Goal: Contribute content: Contribute content

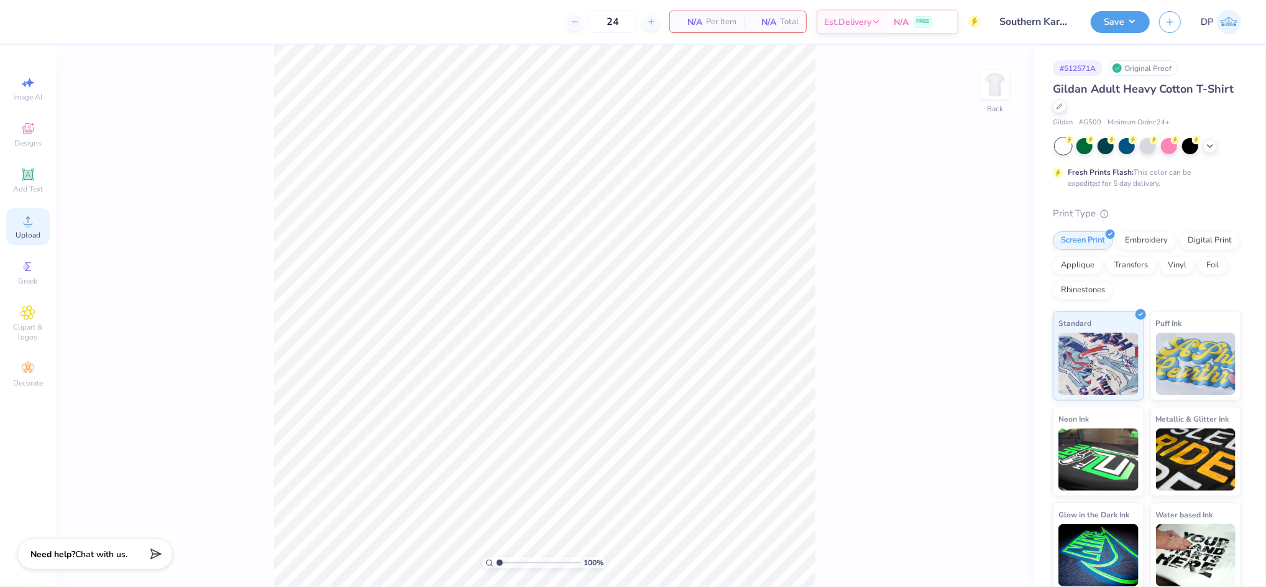
click at [44, 224] on div "Upload" at bounding box center [28, 226] width 44 height 37
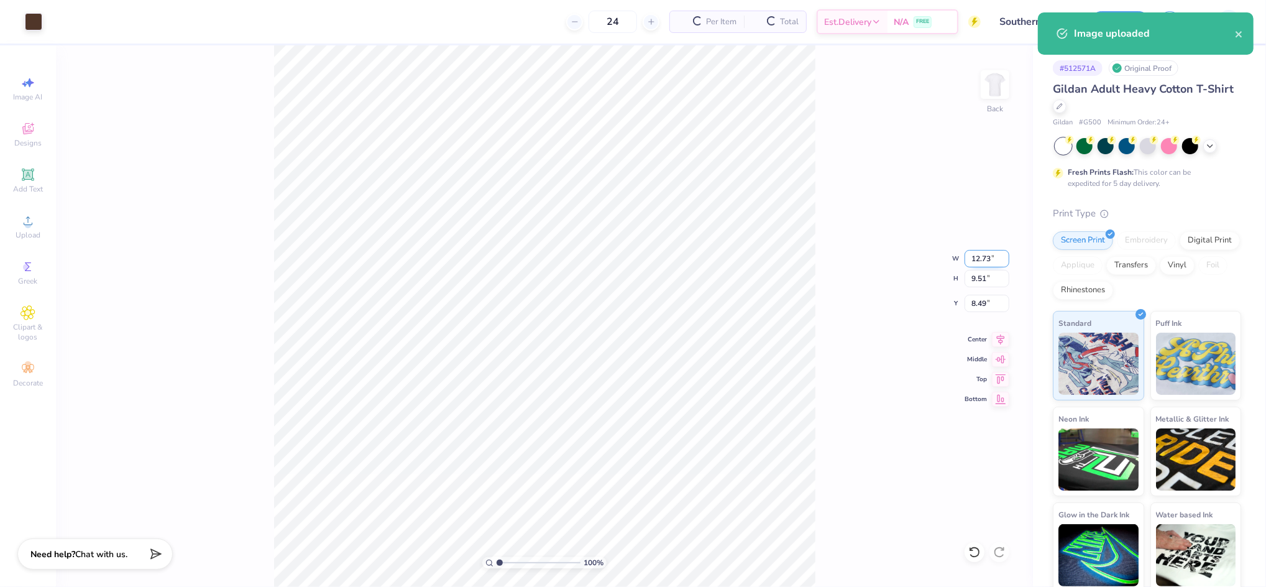
click at [970, 252] on input "12.73" at bounding box center [987, 258] width 45 height 17
type input "5.00"
type input "3.74"
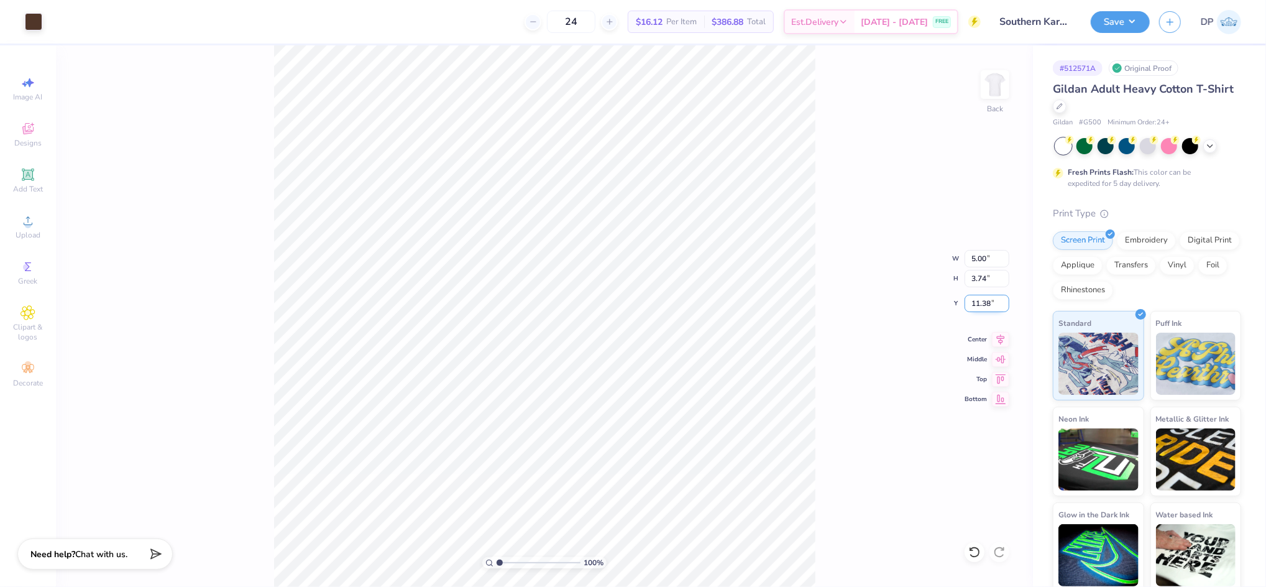
click at [983, 305] on input "11.38" at bounding box center [987, 303] width 45 height 17
type input "3.00"
click at [978, 256] on input "5.00" at bounding box center [987, 258] width 45 height 17
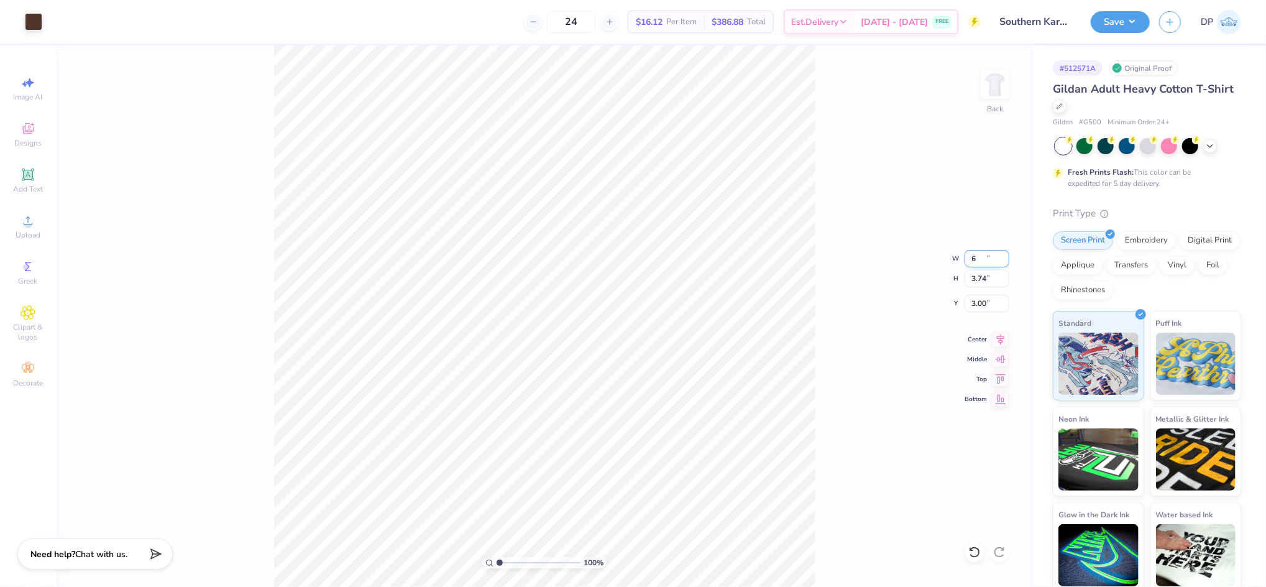
type input "6.00"
type input "4.48"
type input "2.63"
click at [980, 292] on div "100 % Back W 6.00 6.00 " H 4.48 4.48 " Y 2.63 2.63 " Center Middle Top Bottom" at bounding box center [544, 315] width 977 height 541
click at [980, 302] on input "2.63" at bounding box center [987, 303] width 45 height 17
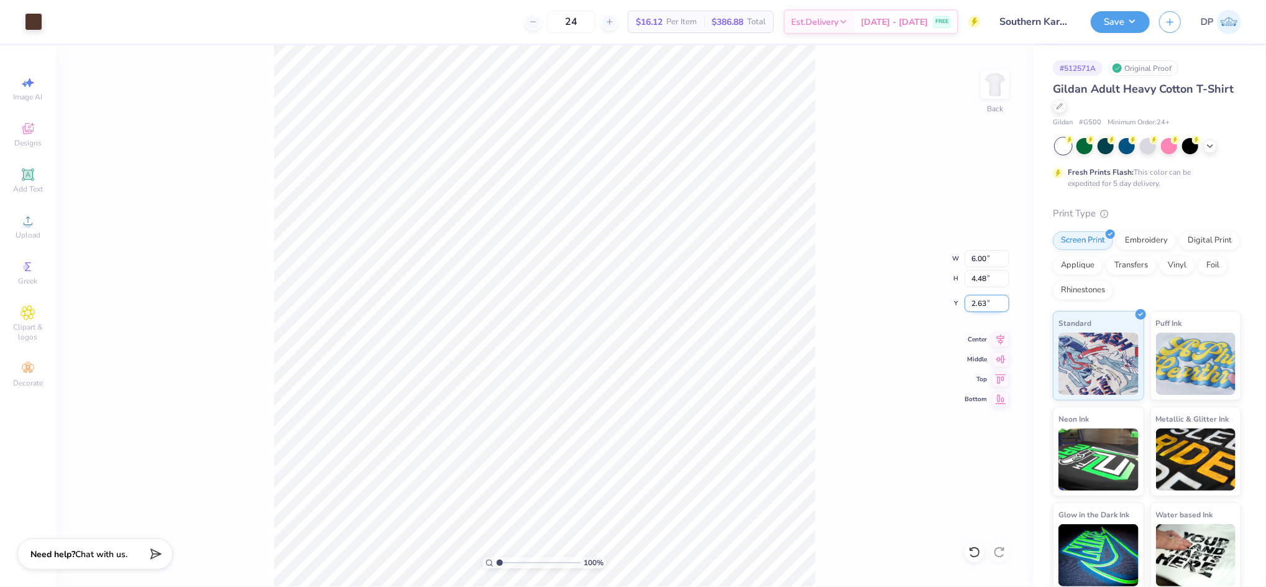
click at [980, 301] on input "2.63" at bounding box center [987, 303] width 45 height 17
type input "3.00"
click at [1009, 81] on img at bounding box center [995, 85] width 50 height 50
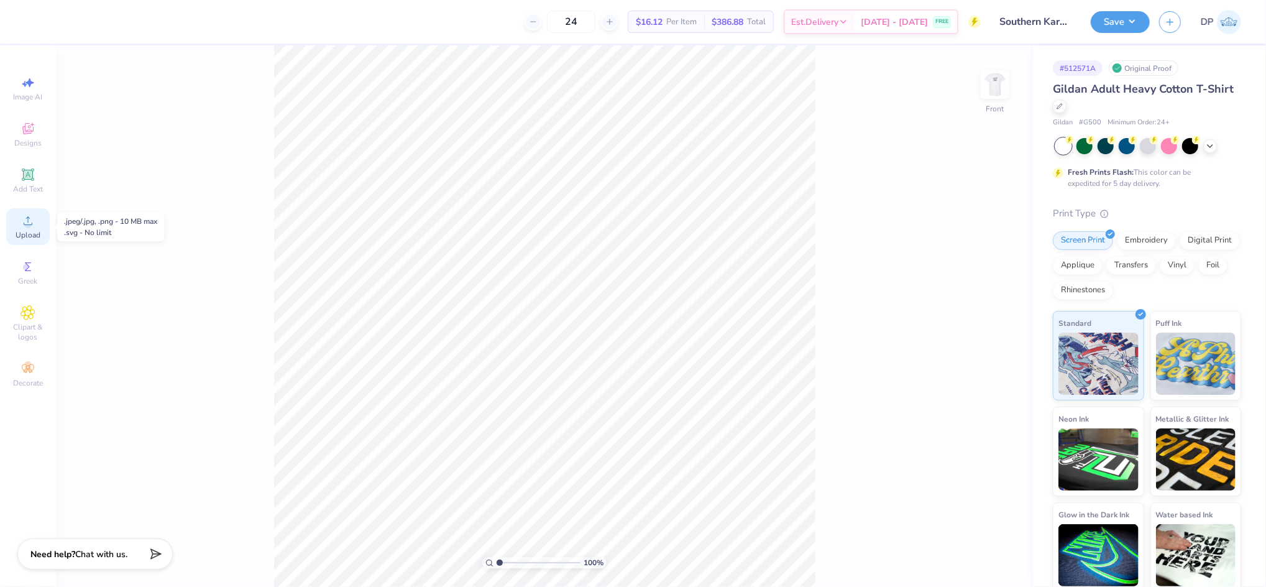
click at [28, 226] on circle at bounding box center [27, 224] width 7 height 7
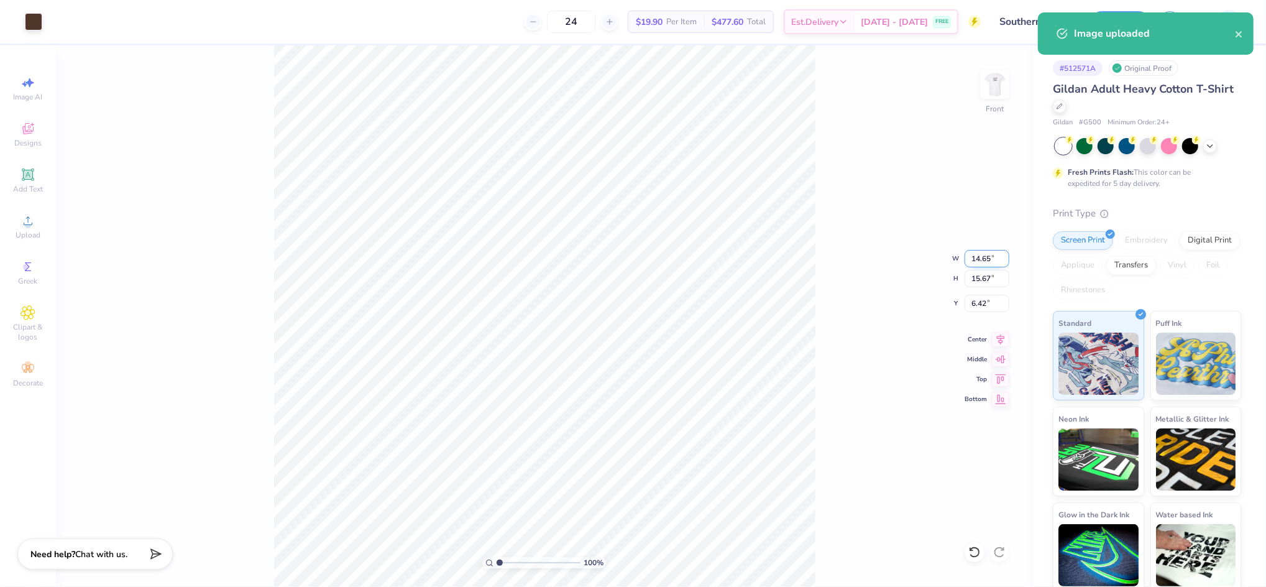
click at [978, 254] on input "14.65" at bounding box center [987, 258] width 45 height 17
type input "12.00"
type input "12.83"
click at [978, 303] on input "7.83" at bounding box center [987, 303] width 45 height 17
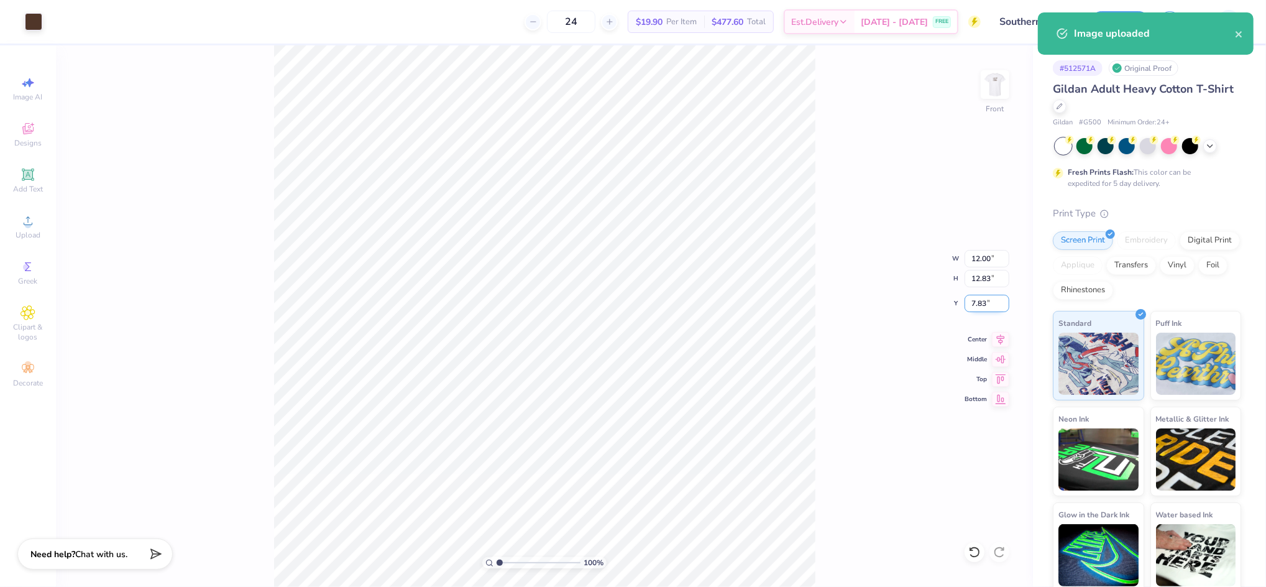
click at [978, 303] on input "7.83" at bounding box center [987, 303] width 45 height 17
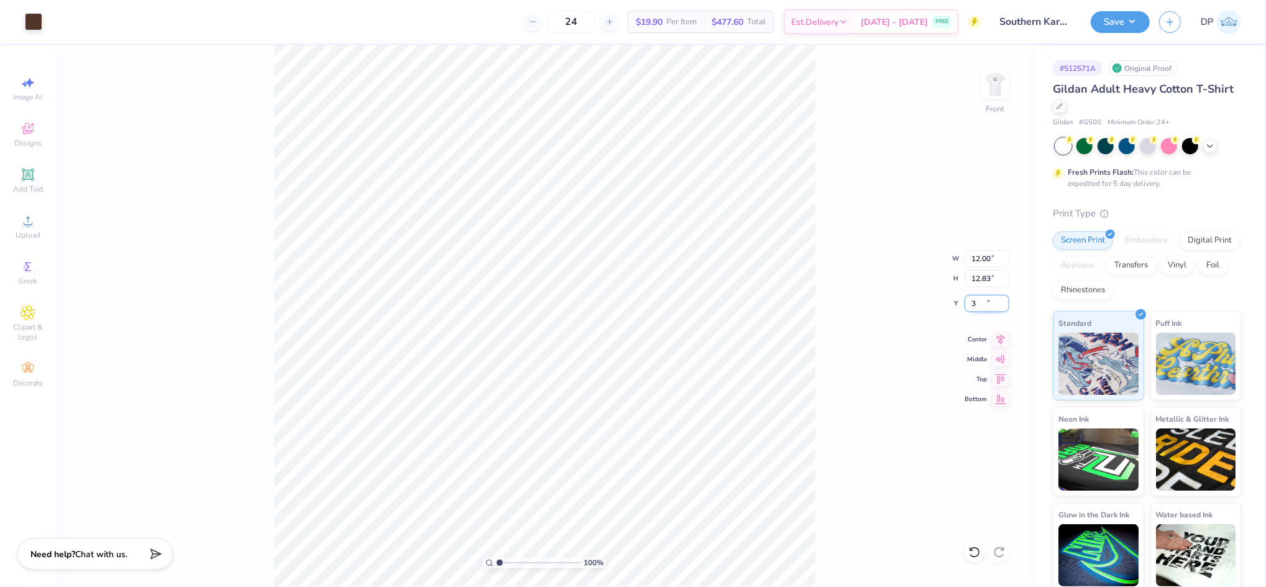
type input "3.00"
click at [987, 256] on input "12.00" at bounding box center [987, 258] width 45 height 17
type input "11.00"
type input "11.76"
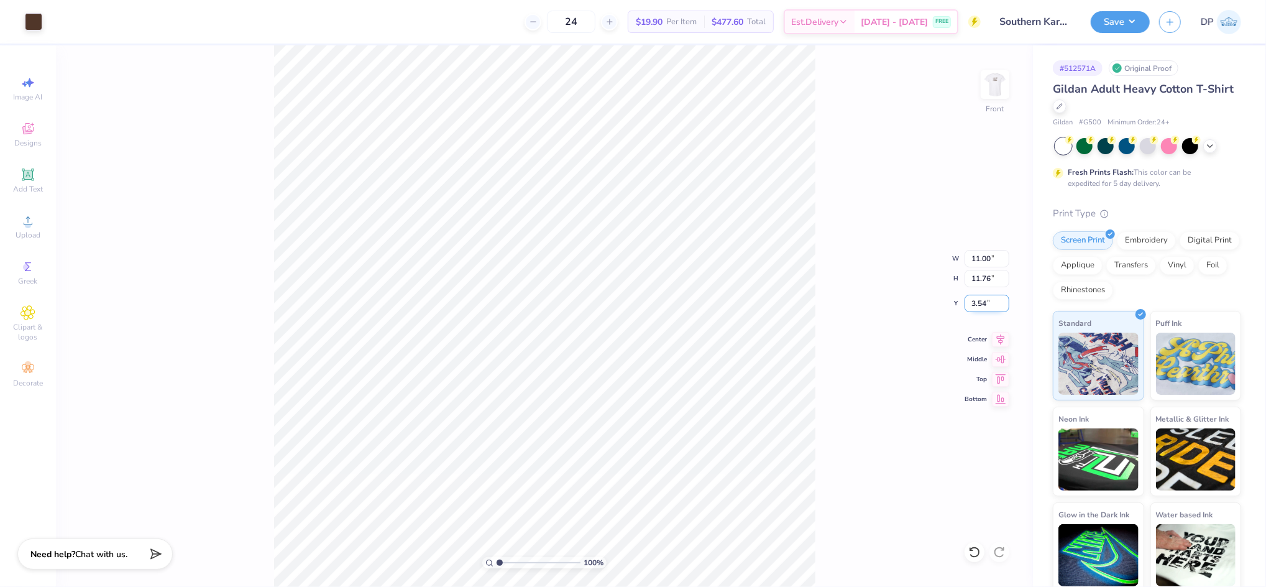
click at [970, 304] on input "3.54" at bounding box center [987, 303] width 45 height 17
type input "3.00"
click at [982, 259] on input "11.00" at bounding box center [987, 258] width 45 height 17
type input "11.50"
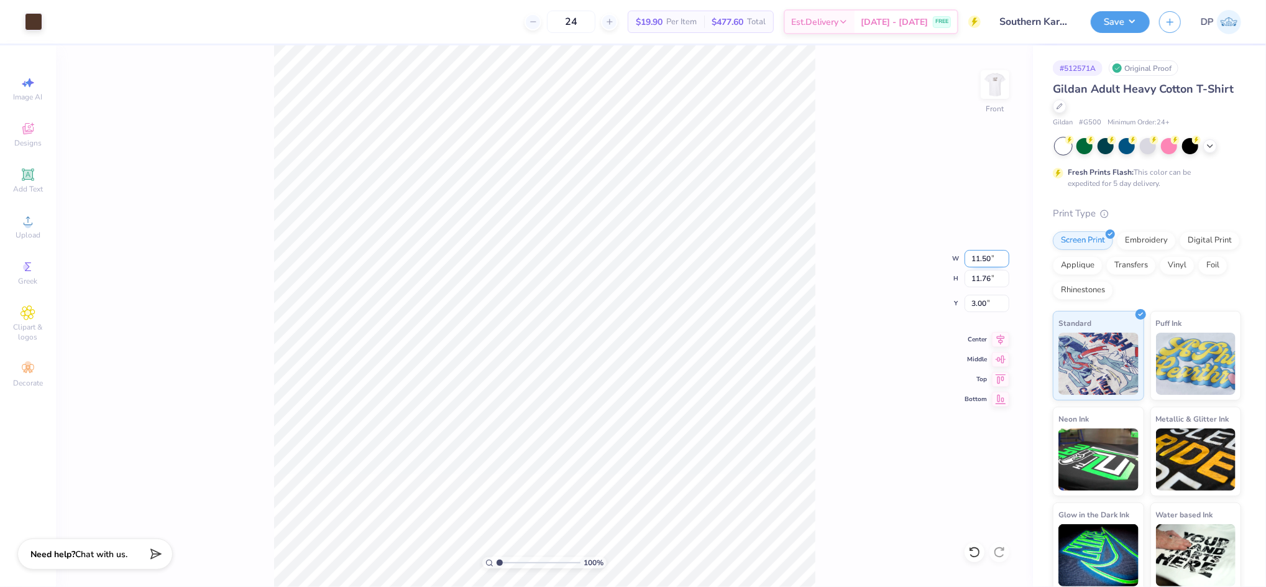
type input "12.30"
click at [973, 303] on input "2.73" at bounding box center [987, 303] width 45 height 17
type input "3.00"
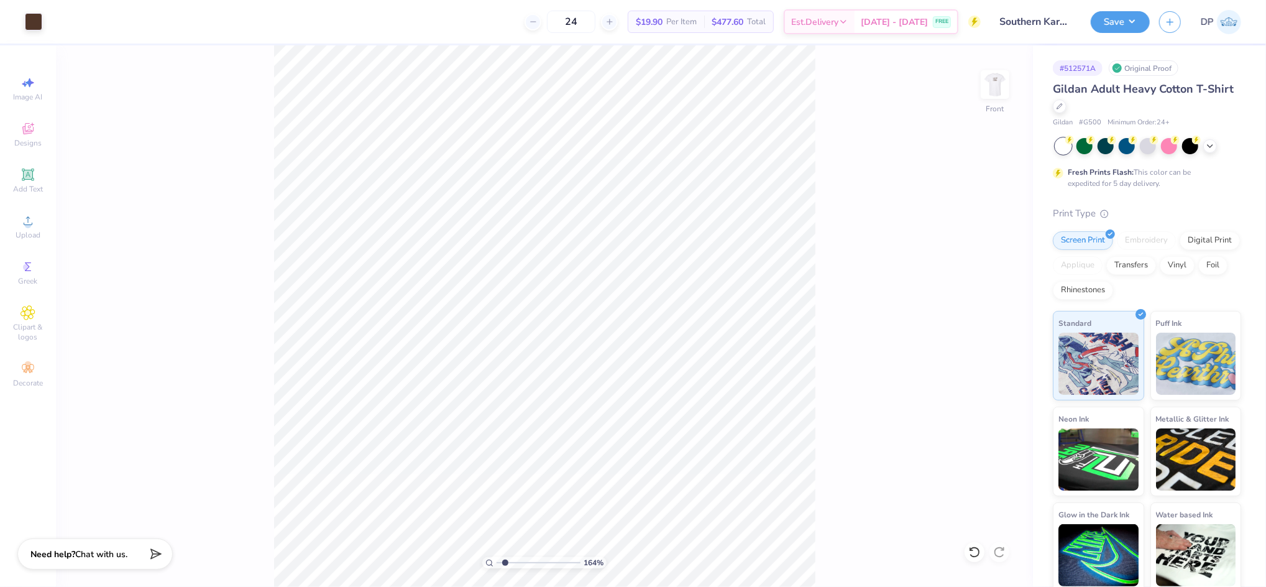
drag, startPoint x: 498, startPoint y: 561, endPoint x: 505, endPoint y: 560, distance: 6.9
click at [505, 560] on input "range" at bounding box center [539, 562] width 84 height 11
click at [983, 95] on img at bounding box center [995, 85] width 50 height 50
drag, startPoint x: 503, startPoint y: 564, endPoint x: 484, endPoint y: 571, distance: 20.8
click at [497, 568] on input "range" at bounding box center [539, 562] width 84 height 11
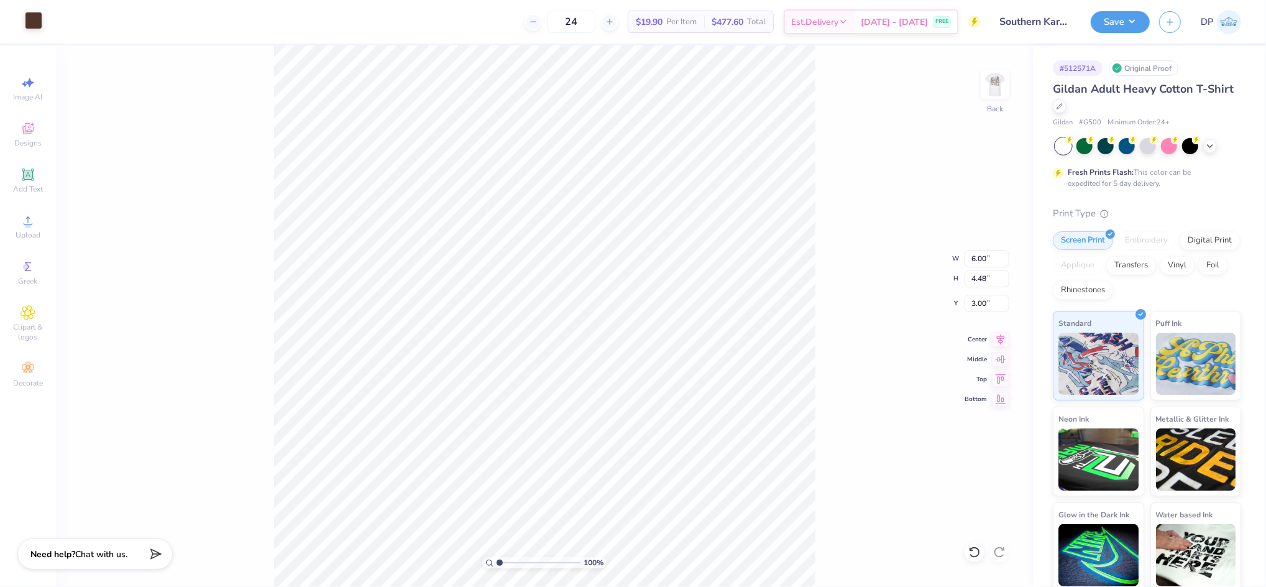
click at [32, 18] on div at bounding box center [33, 20] width 17 height 17
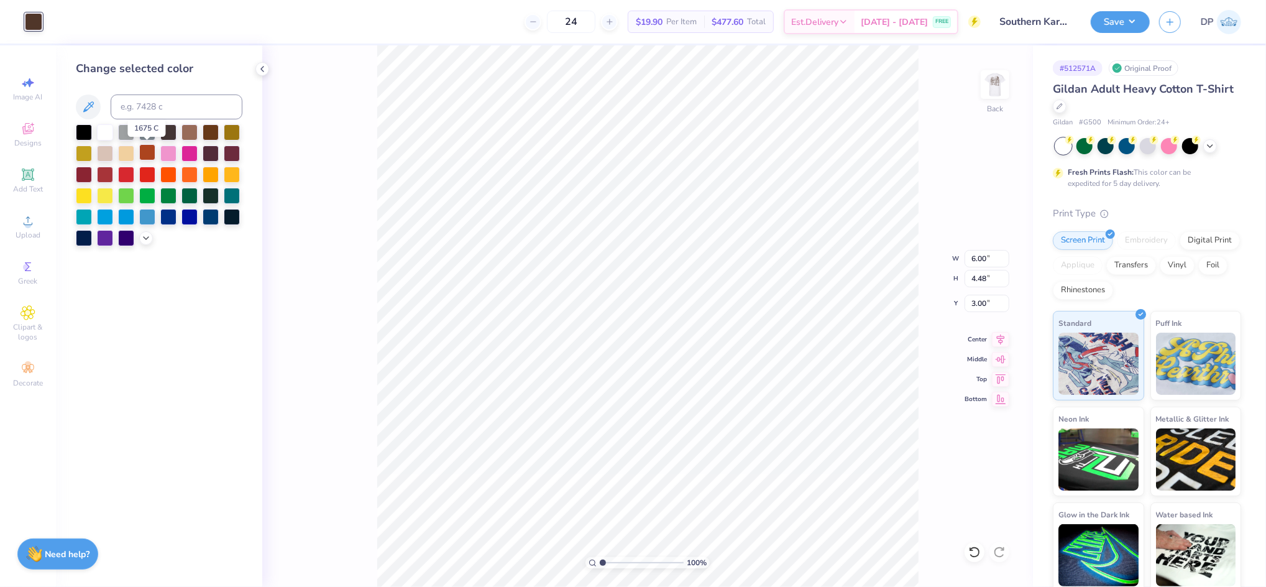
click at [149, 152] on div at bounding box center [147, 152] width 16 height 16
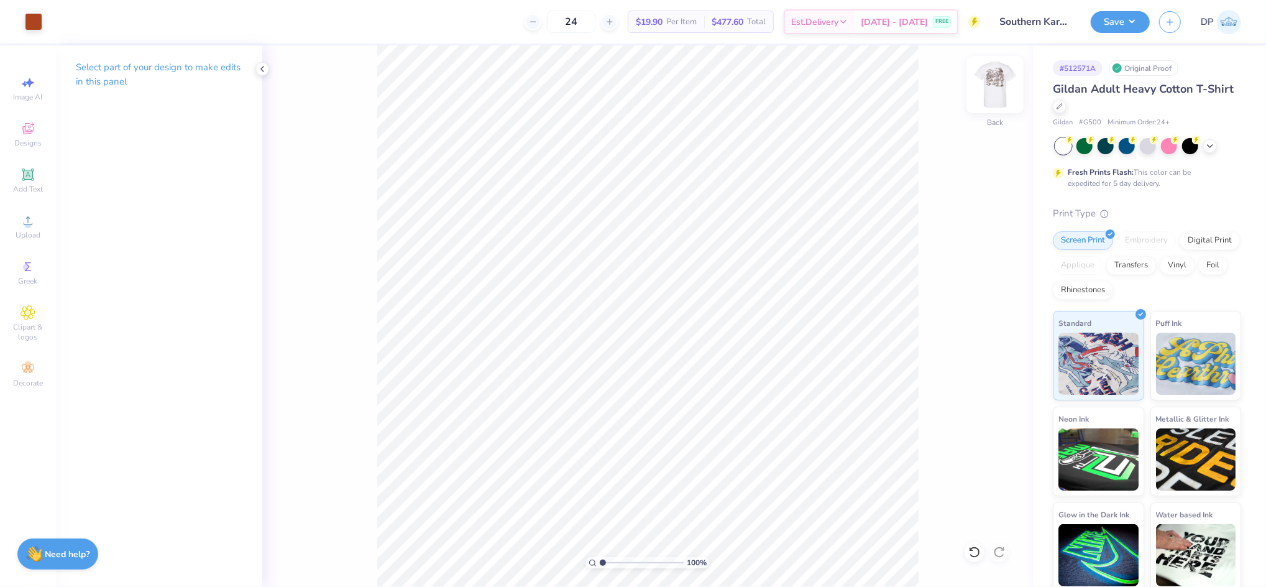
click at [995, 78] on img at bounding box center [995, 85] width 50 height 50
click at [29, 28] on div at bounding box center [33, 20] width 17 height 17
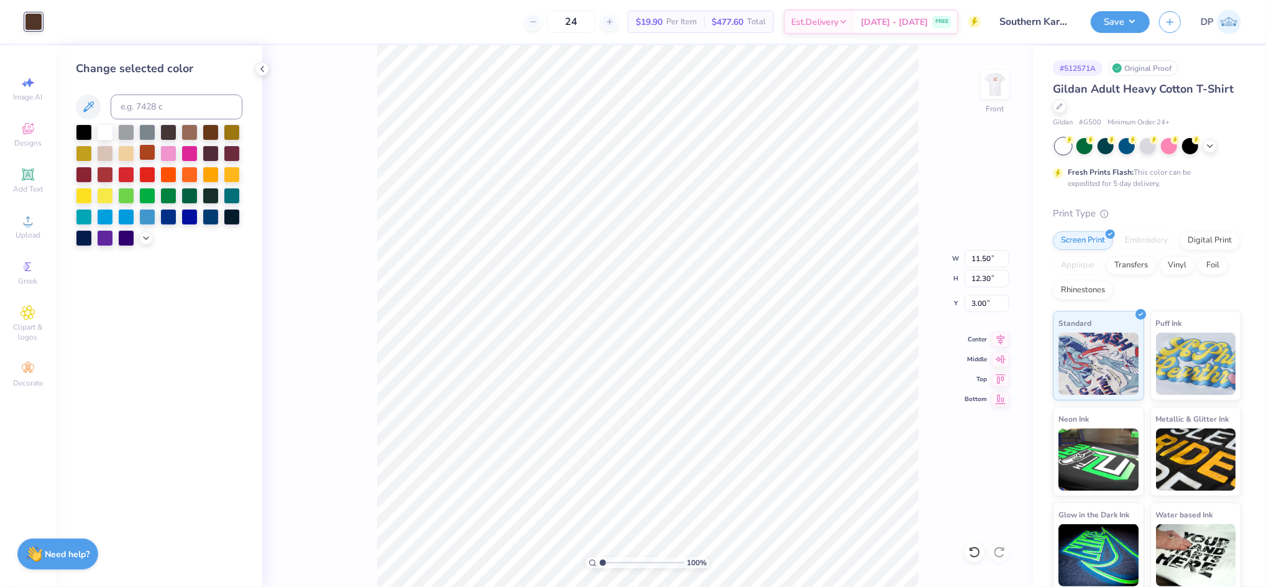
click at [144, 147] on div at bounding box center [147, 152] width 16 height 16
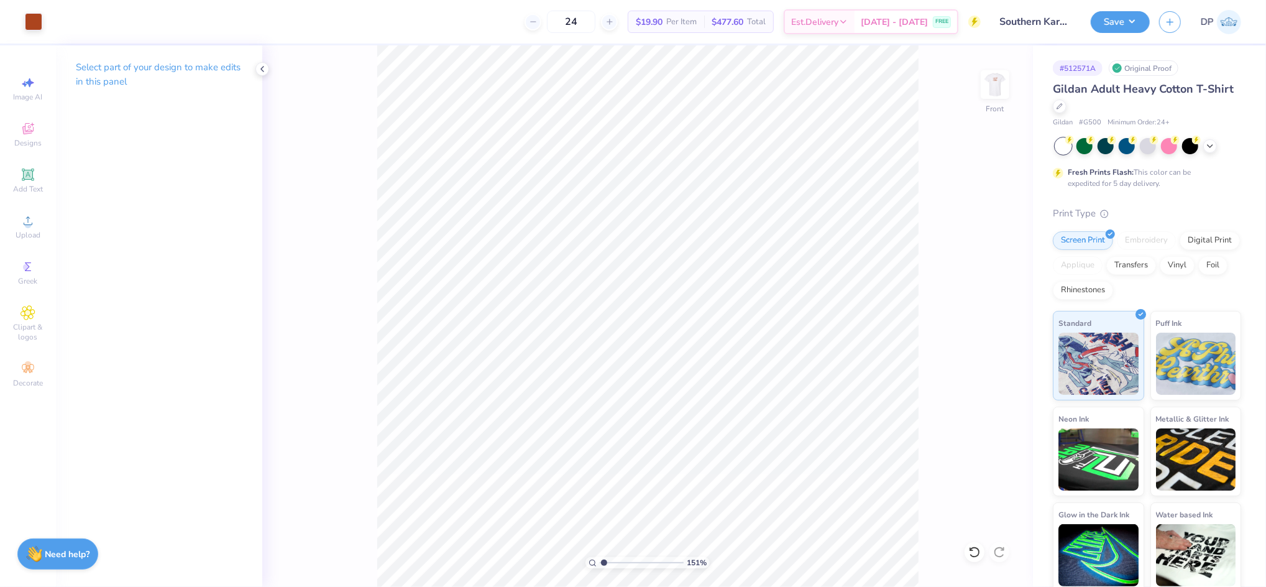
type input "1"
click at [601, 564] on input "range" at bounding box center [642, 562] width 84 height 11
click at [991, 93] on img at bounding box center [995, 85] width 50 height 50
click at [1115, 18] on button "Save" at bounding box center [1120, 20] width 59 height 22
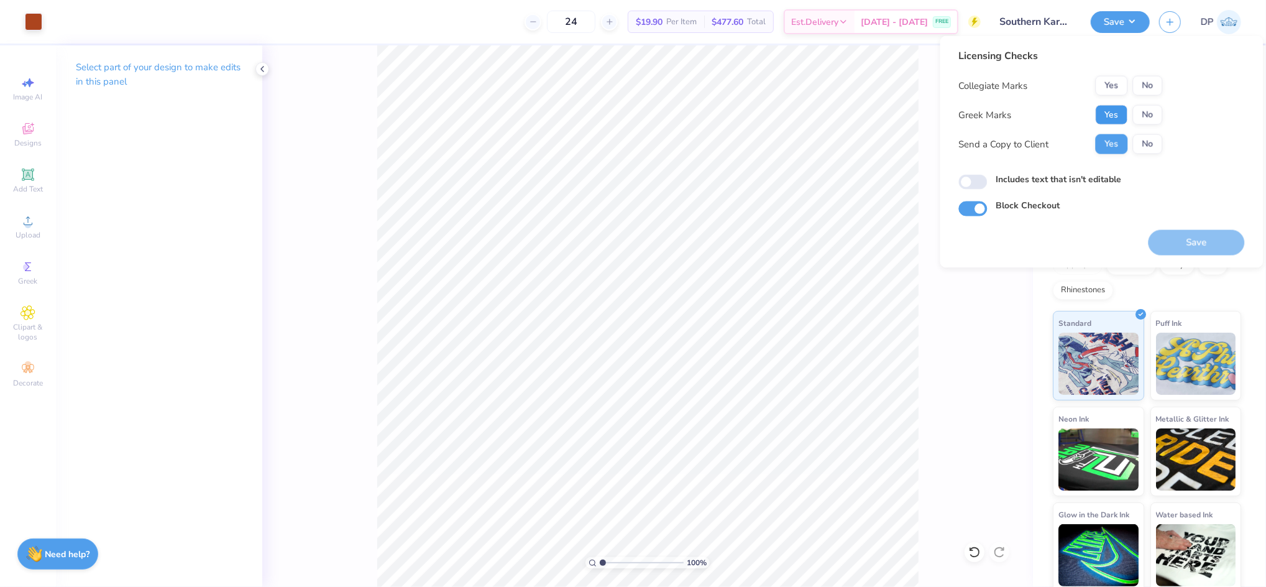
click at [1106, 111] on button "Yes" at bounding box center [1112, 115] width 32 height 20
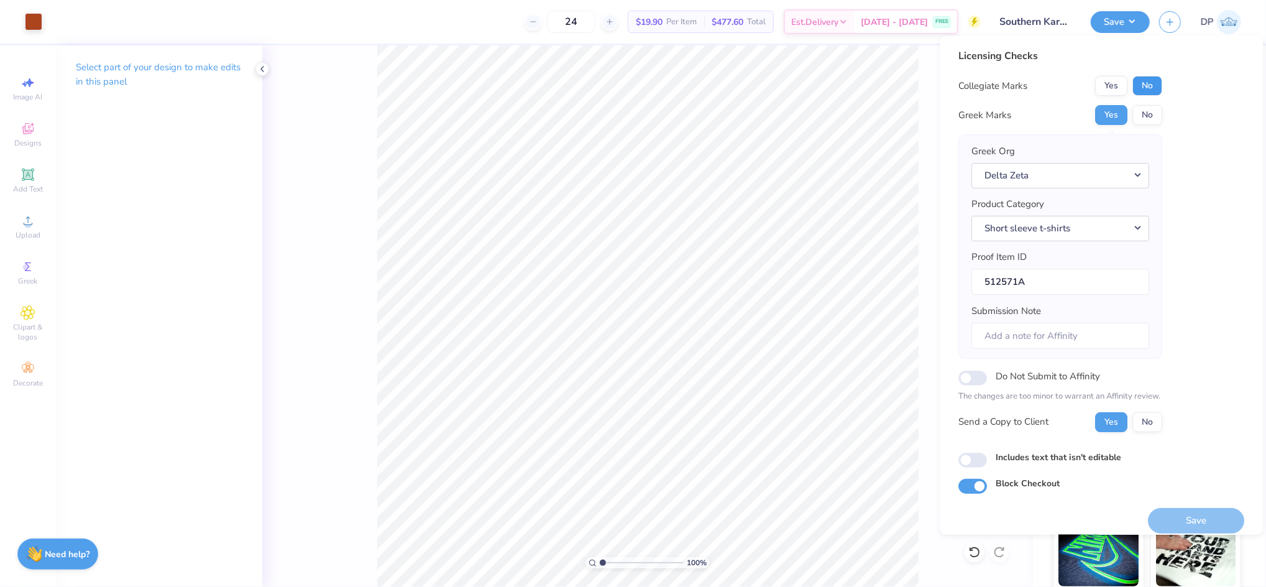
click at [1146, 93] on button "No" at bounding box center [1148, 86] width 30 height 20
click at [1038, 449] on div "Licensing Checks Collegiate Marks Yes No Greek Marks Yes No Greek Org Delta Zet…" at bounding box center [1102, 270] width 286 height 445
click at [1040, 458] on label "Includes text that isn't editable" at bounding box center [1059, 456] width 126 height 13
click at [988, 458] on input "Includes text that isn't editable" at bounding box center [973, 459] width 29 height 15
checkbox input "true"
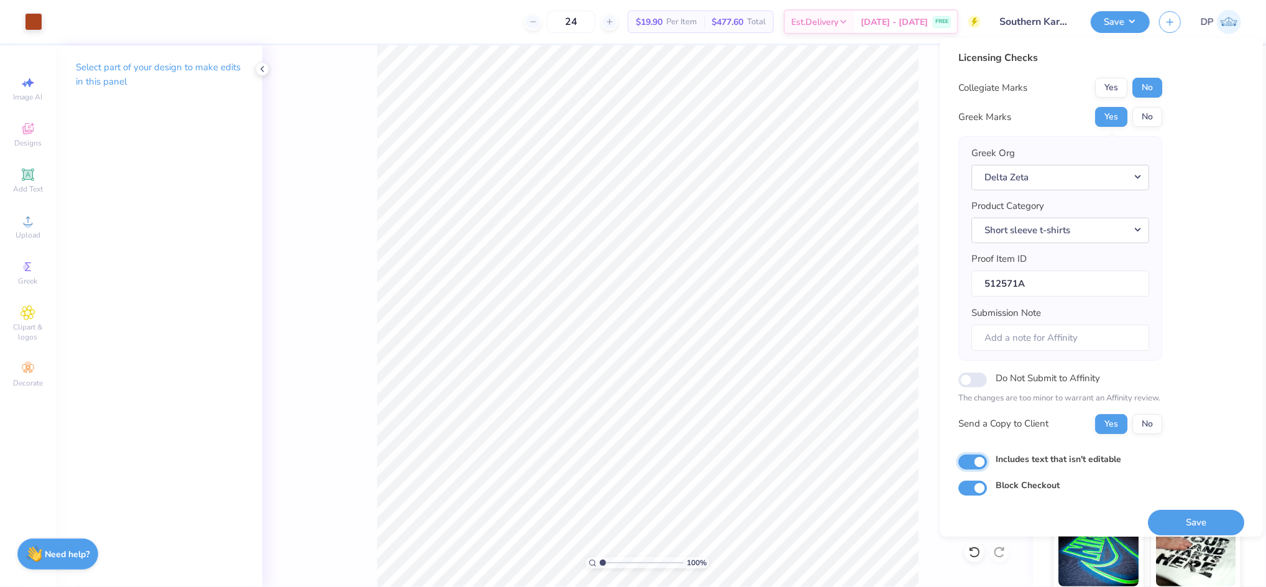
scroll to position [11, 0]
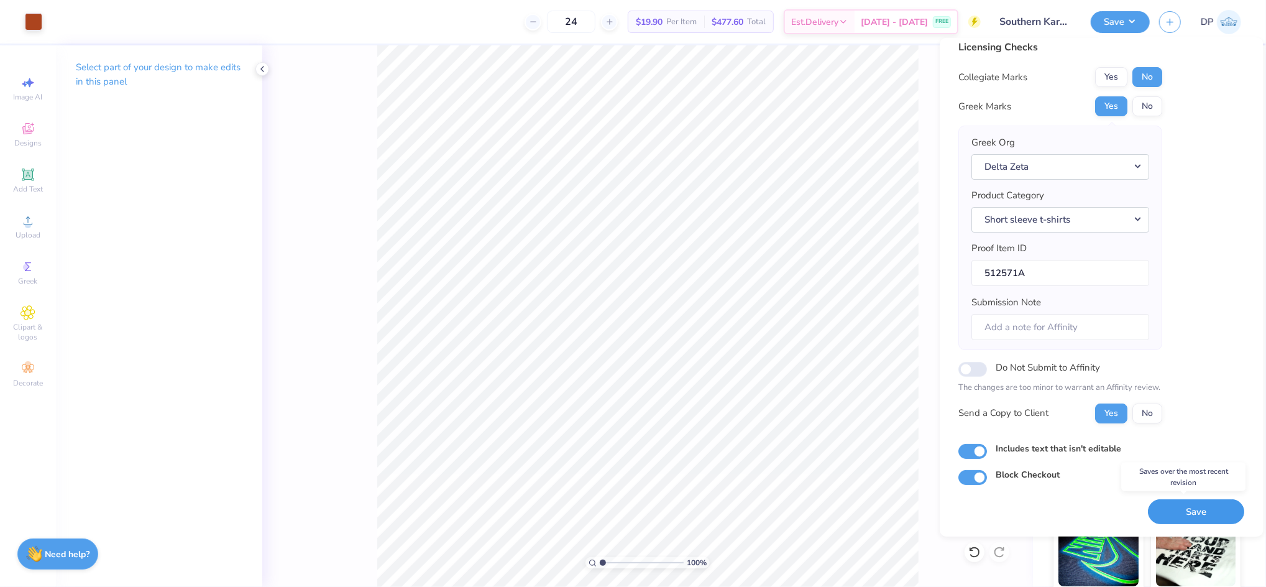
click at [1159, 503] on button "Save" at bounding box center [1197, 511] width 96 height 25
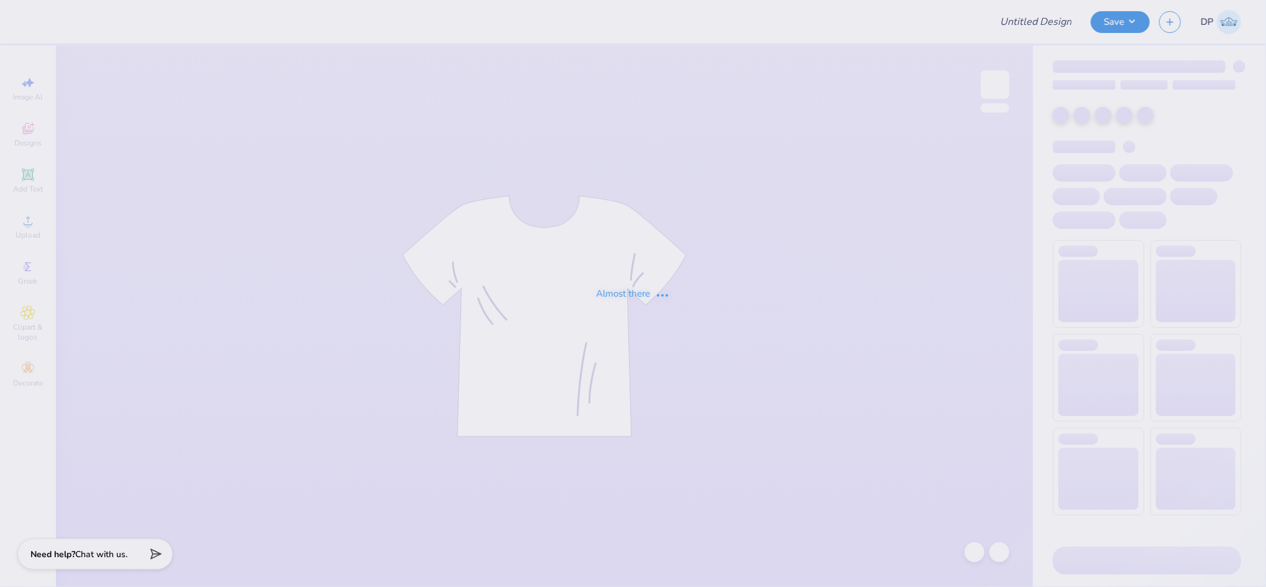
type input "Fall Rush - Zeta Psi at [GEOGRAPHIC_DATA][US_STATE]"
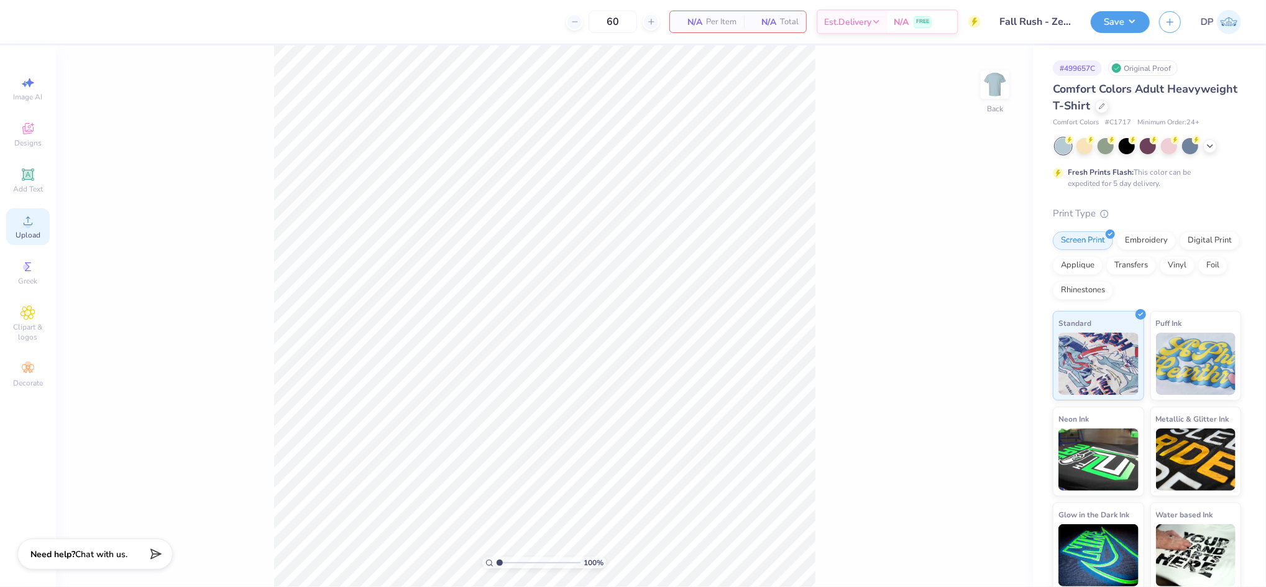
click at [23, 212] on div "Upload" at bounding box center [28, 226] width 44 height 37
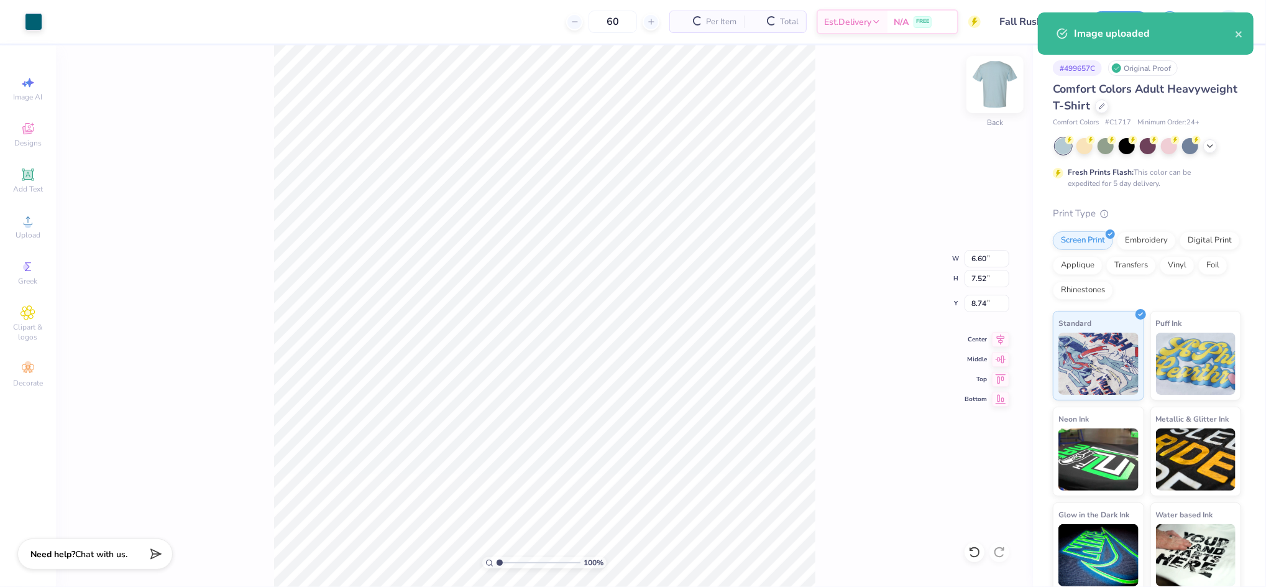
click at [996, 83] on img at bounding box center [995, 85] width 50 height 50
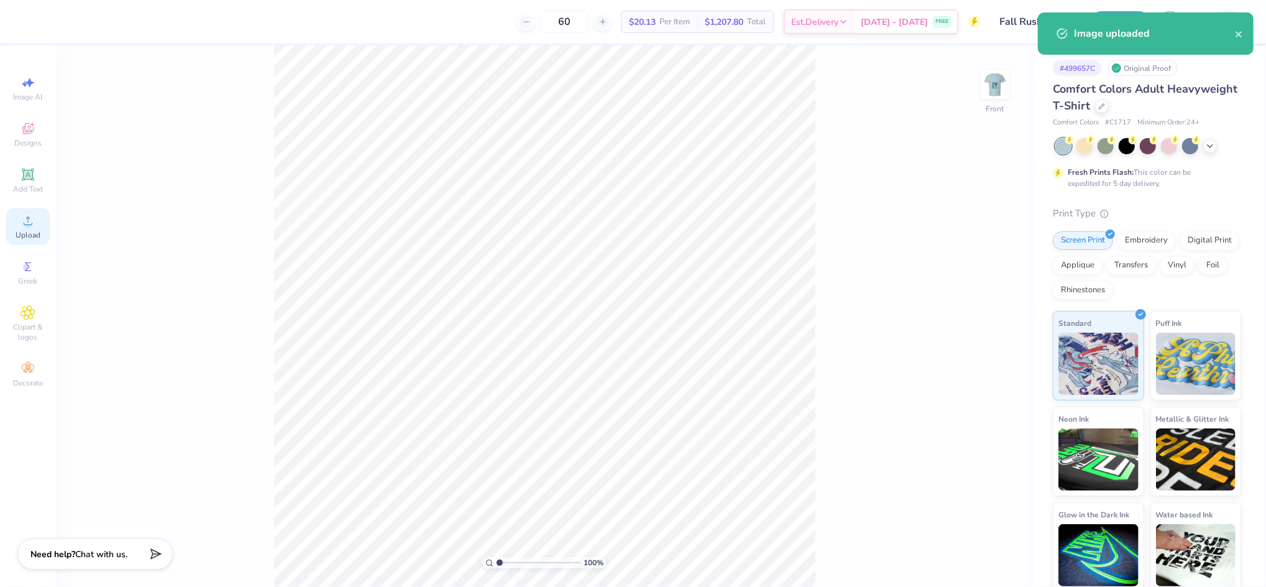
click at [31, 216] on icon at bounding box center [28, 220] width 15 height 15
click at [983, 259] on input "14.53" at bounding box center [987, 258] width 45 height 17
click at [985, 259] on input "14.53" at bounding box center [987, 258] width 45 height 17
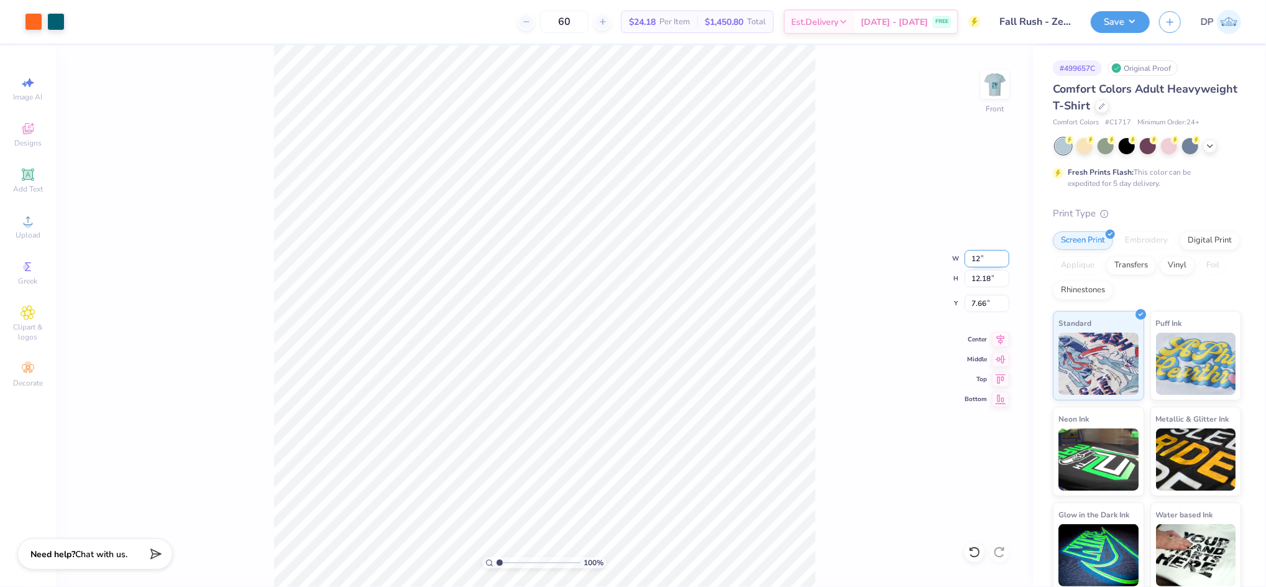
type input "12.00"
type input "10.06"
click at [970, 300] on input "8.72" at bounding box center [987, 303] width 45 height 17
type input "3.00"
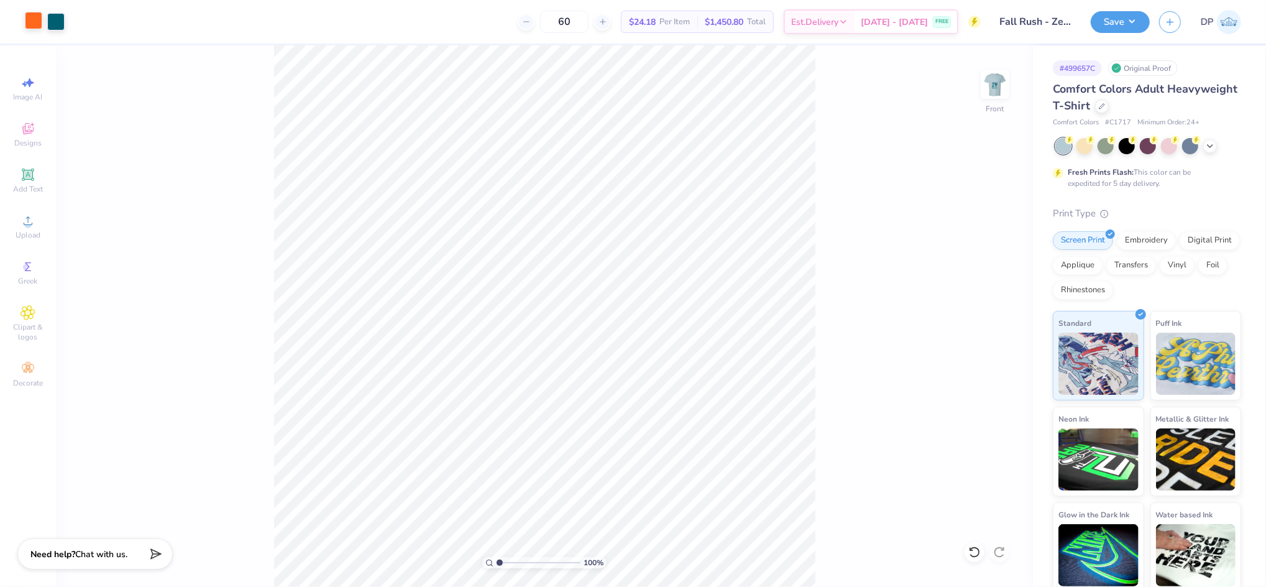
click at [33, 27] on div at bounding box center [33, 20] width 17 height 17
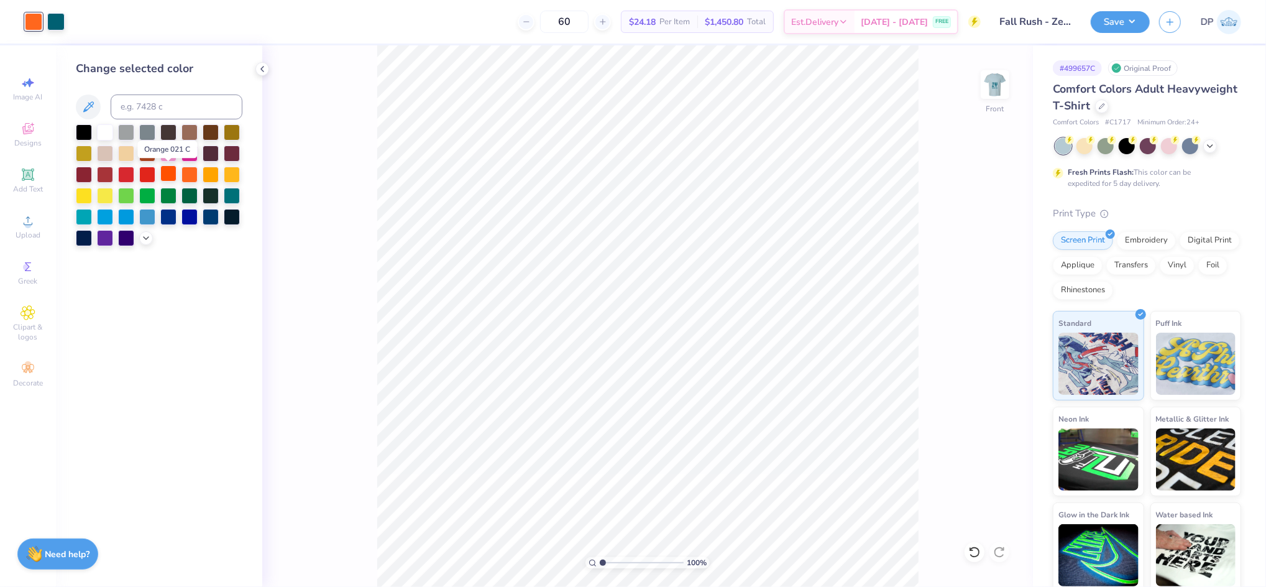
click at [161, 173] on div at bounding box center [168, 173] width 16 height 16
click at [190, 177] on div at bounding box center [190, 173] width 16 height 16
click at [182, 174] on div at bounding box center [190, 173] width 16 height 16
click at [173, 172] on div at bounding box center [168, 173] width 16 height 16
click at [182, 173] on div at bounding box center [190, 173] width 16 height 16
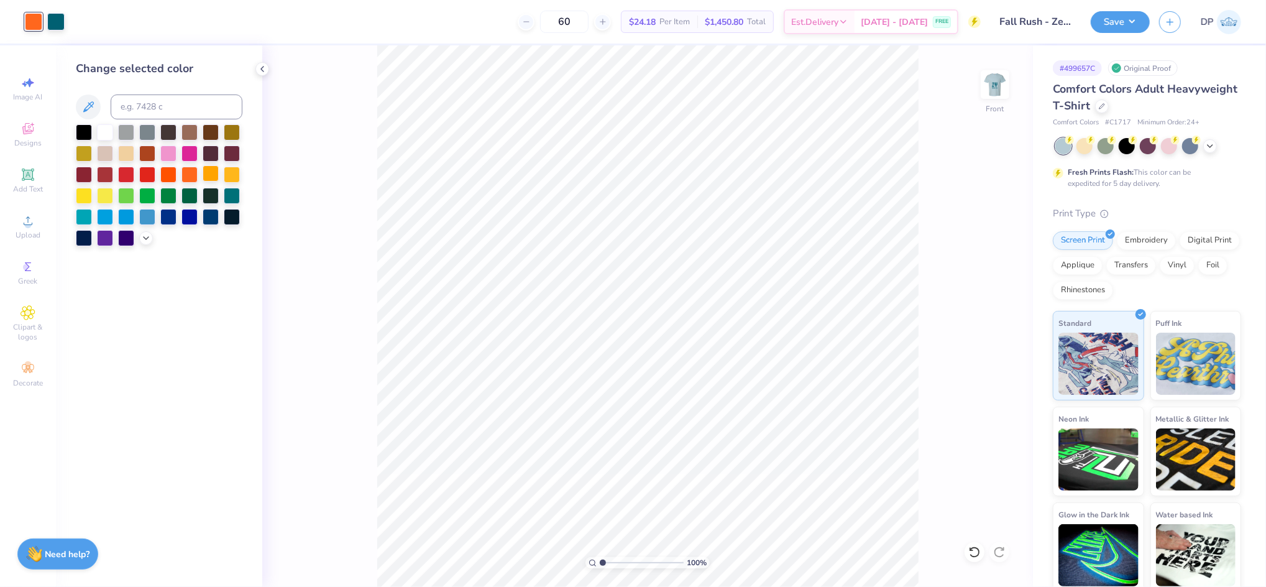
click at [215, 176] on div at bounding box center [211, 173] width 16 height 16
click at [205, 176] on div at bounding box center [211, 173] width 16 height 16
click at [196, 174] on div at bounding box center [190, 173] width 16 height 16
click at [169, 175] on div at bounding box center [168, 173] width 16 height 16
click at [31, 184] on span "Add Text" at bounding box center [28, 189] width 30 height 10
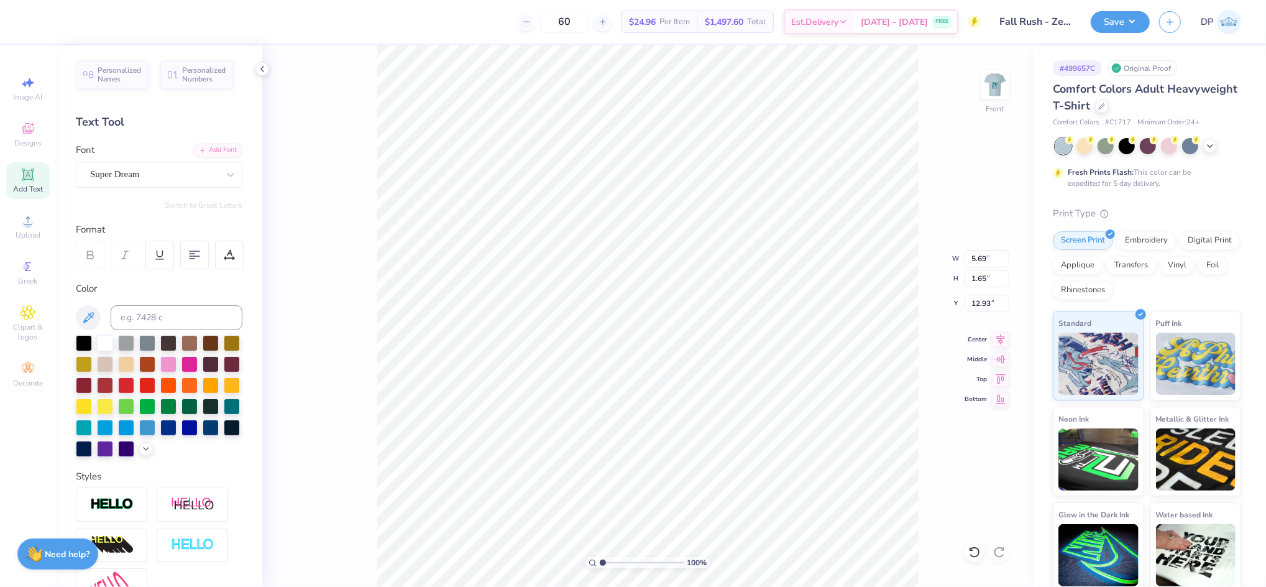
scroll to position [14, 2]
type textarea "RUSH '25"
type input "6.44"
type input "1.15"
click at [213, 148] on div "Add Font" at bounding box center [217, 149] width 49 height 14
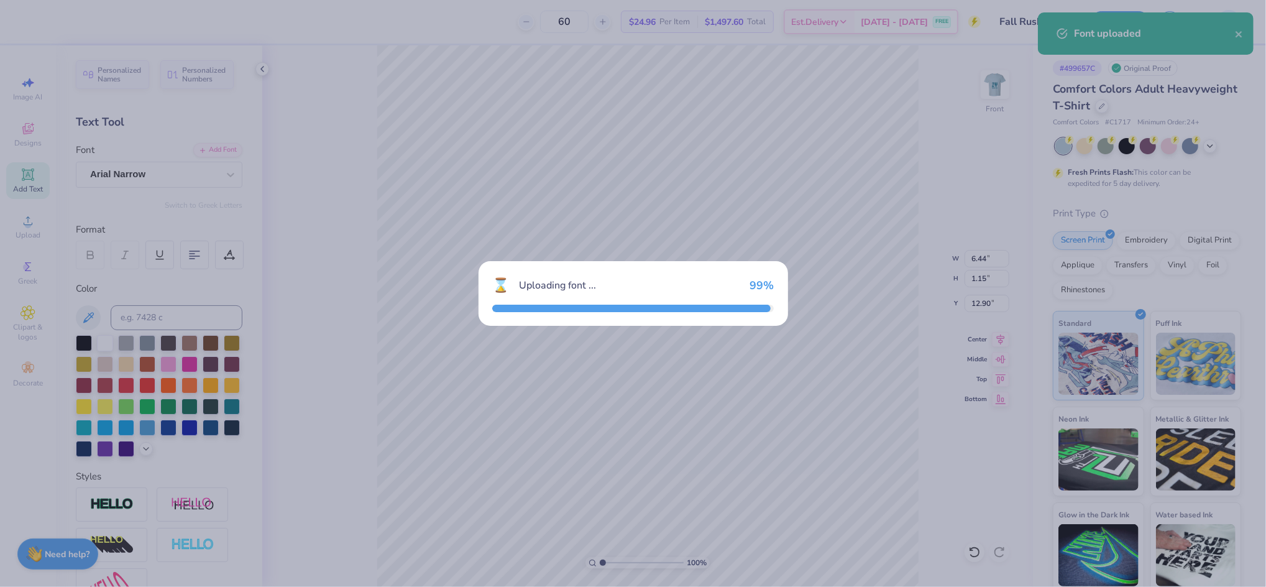
type input "5.66"
type input "1.17"
type input "12.88"
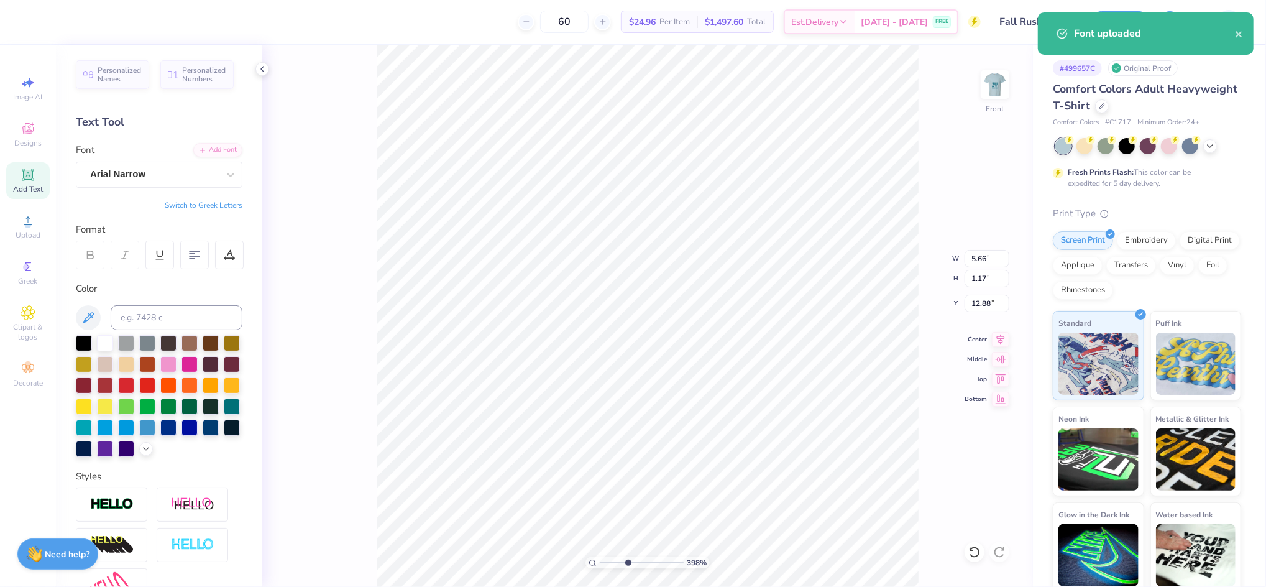
drag, startPoint x: 601, startPoint y: 563, endPoint x: 632, endPoint y: 558, distance: 31.0
type input "4.22"
click at [630, 562] on input "range" at bounding box center [642, 562] width 84 height 11
type input "8.41"
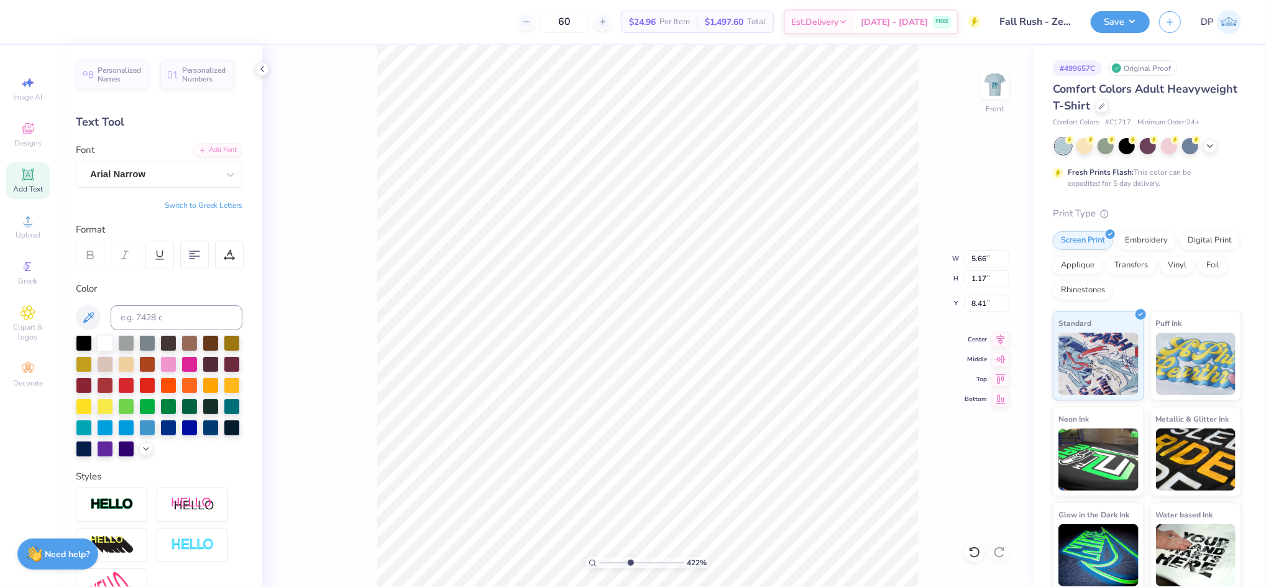
type input "12.00"
type input "10.06"
type input "2.84"
type input "5.66"
type input "1.17"
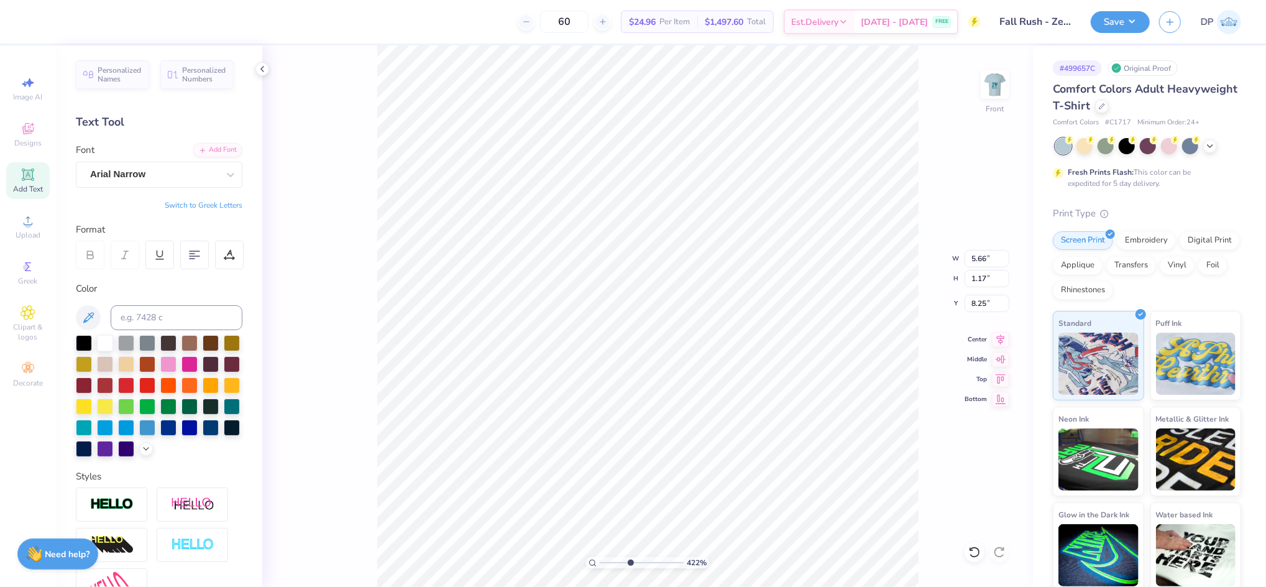
type input "8.47"
type input "3.29"
type input "0.68"
type input "6.85"
type input "2.81"
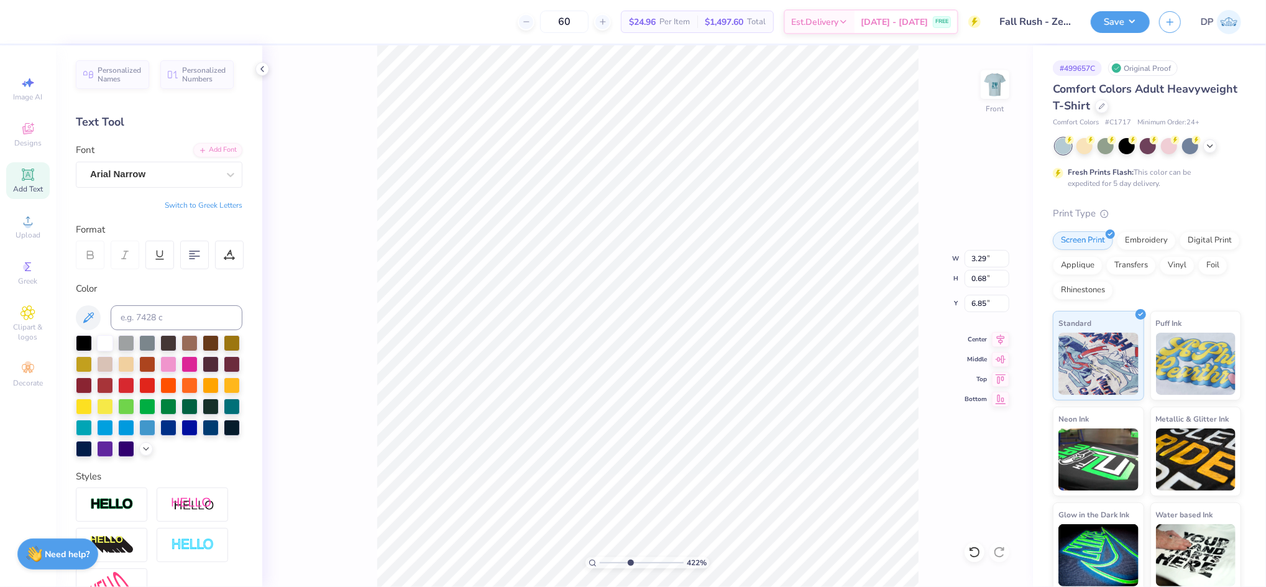
type input "0.58"
type input "2.82"
type input "0.59"
drag, startPoint x: 628, startPoint y: 561, endPoint x: 608, endPoint y: 558, distance: 20.7
type input "1.67"
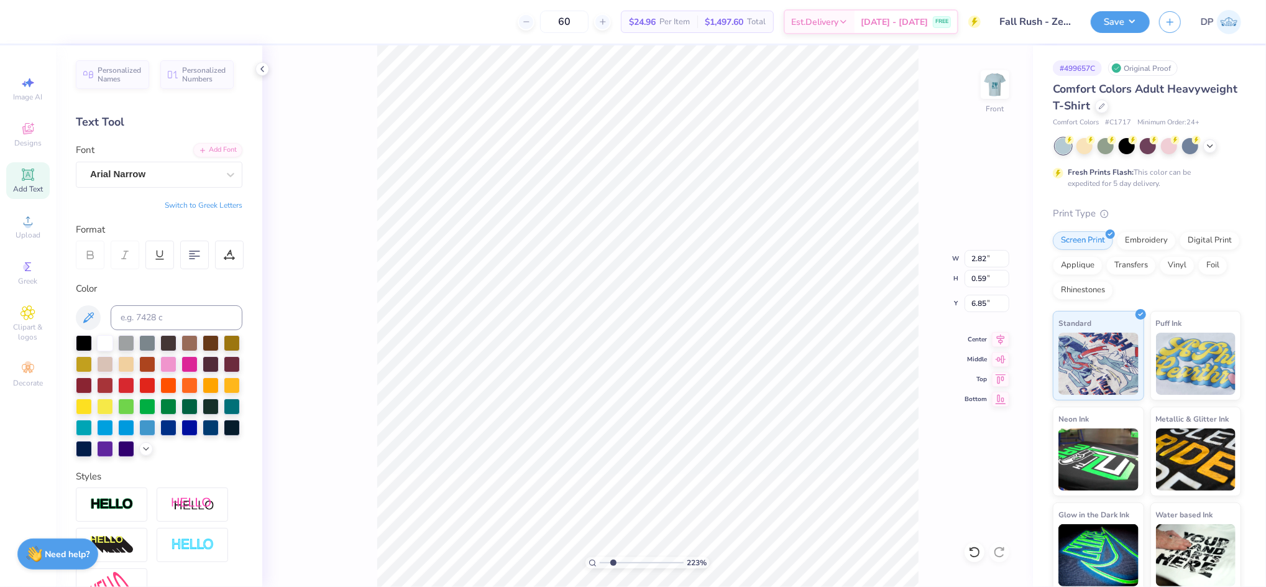
click at [609, 561] on input "range" at bounding box center [642, 562] width 84 height 11
click at [687, 475] on li "Ungroup" at bounding box center [712, 474] width 98 height 24
click at [671, 443] on li "Group" at bounding box center [679, 450] width 98 height 24
type input "2.82"
type input "0.59"
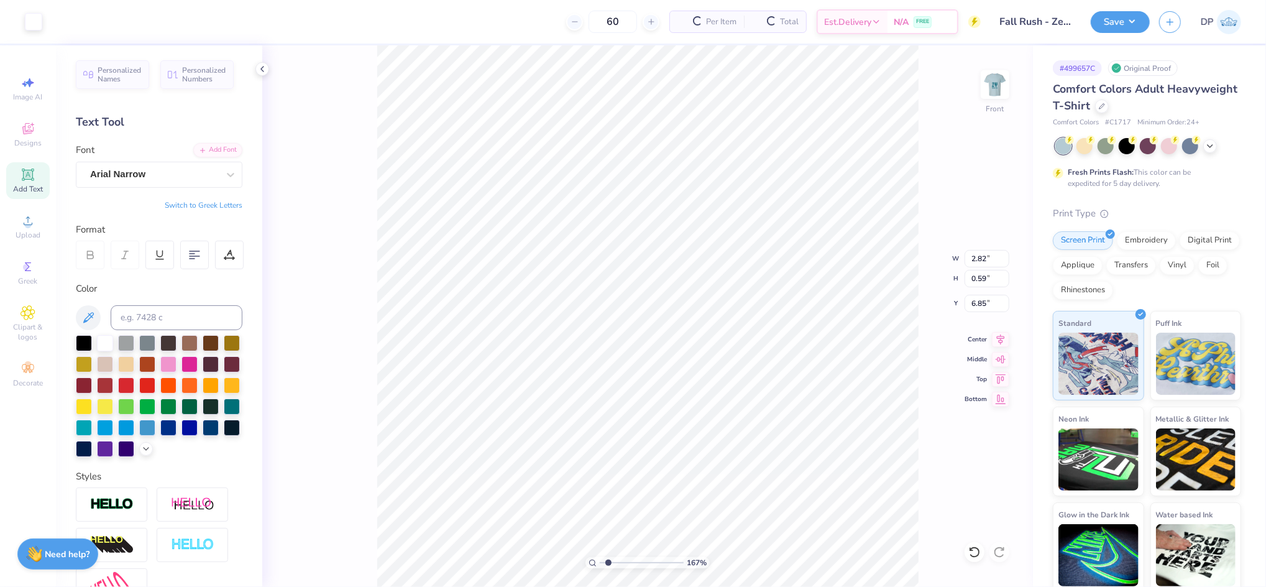
type input "6.85"
type input "12.00"
type input "10.06"
type input "2.84"
click at [778, 499] on li "Bring to Front" at bounding box center [777, 498] width 98 height 24
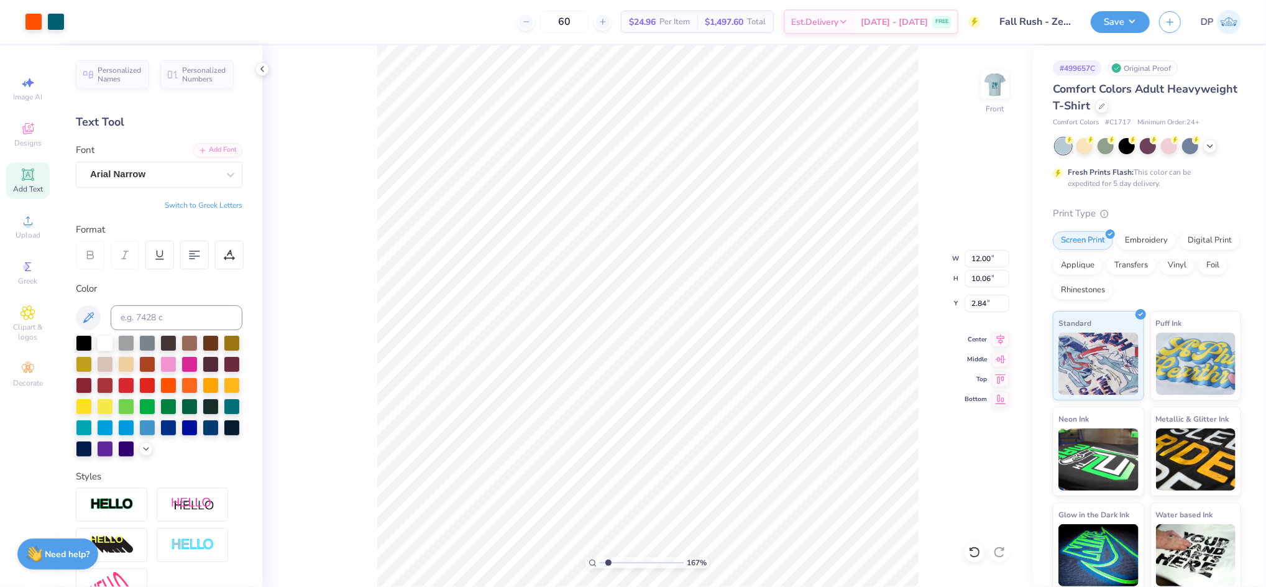
click at [71, 20] on div "Art colors 60 $24.96 Per Item $1,497.60 Total Est. Delivery Sep 9 - 12 FREE Des…" at bounding box center [633, 22] width 1266 height 44
click at [35, 25] on div at bounding box center [33, 20] width 17 height 17
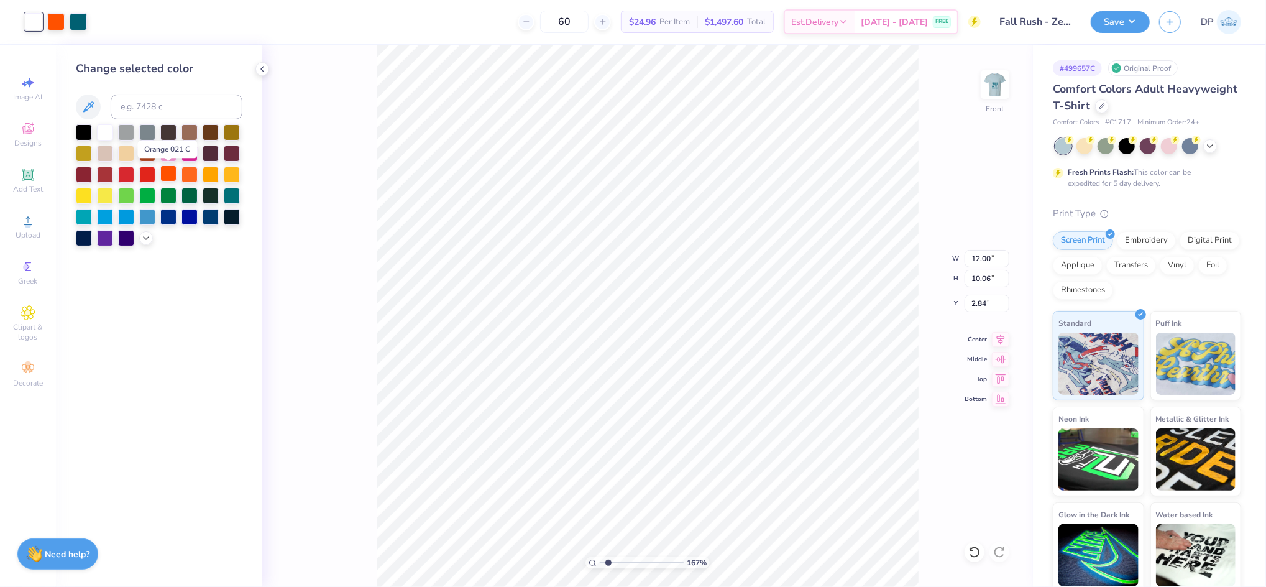
click at [170, 172] on div at bounding box center [168, 173] width 16 height 16
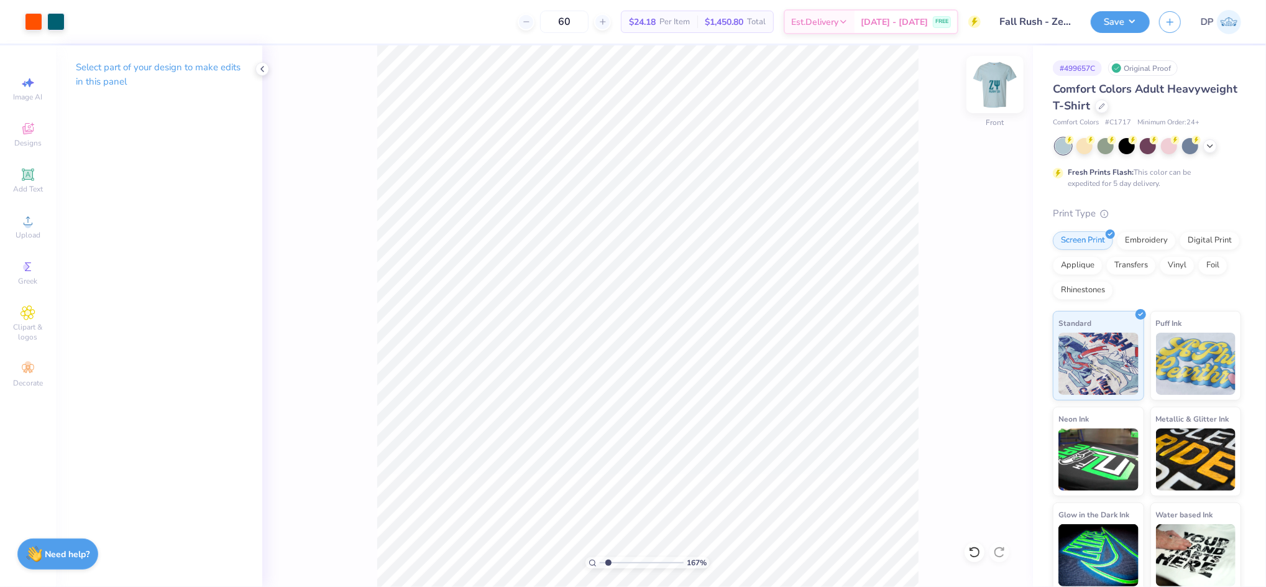
click at [998, 83] on img at bounding box center [995, 85] width 50 height 50
click at [26, 179] on icon at bounding box center [28, 174] width 12 height 12
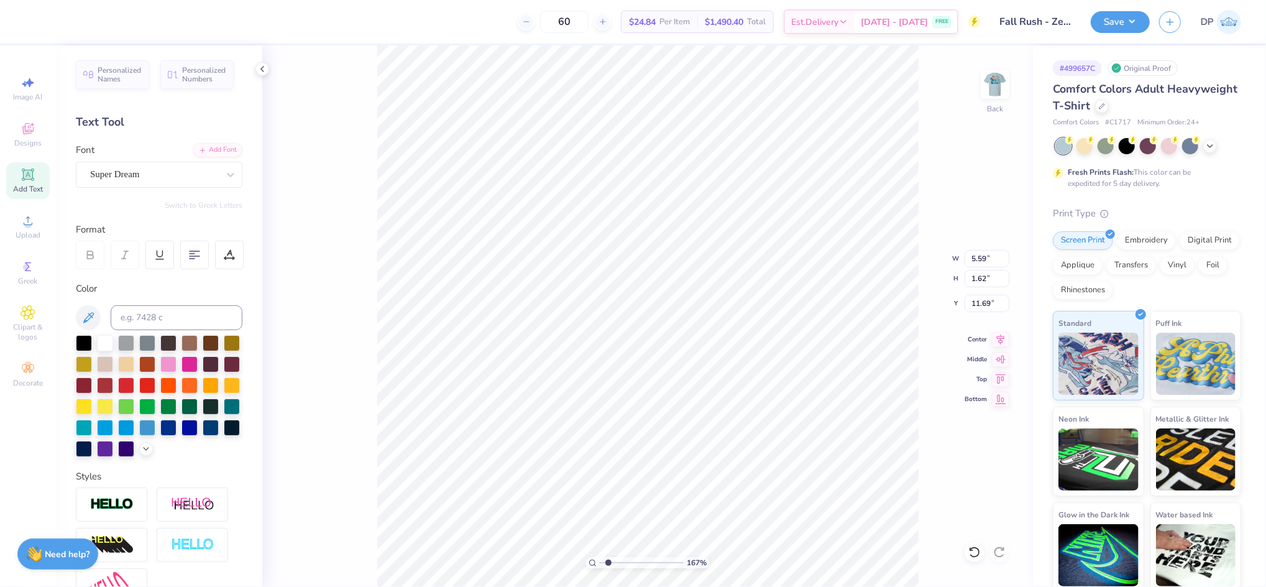
scroll to position [14, 2]
type textarea "RUSH '25"
click at [224, 172] on icon at bounding box center [230, 174] width 12 height 12
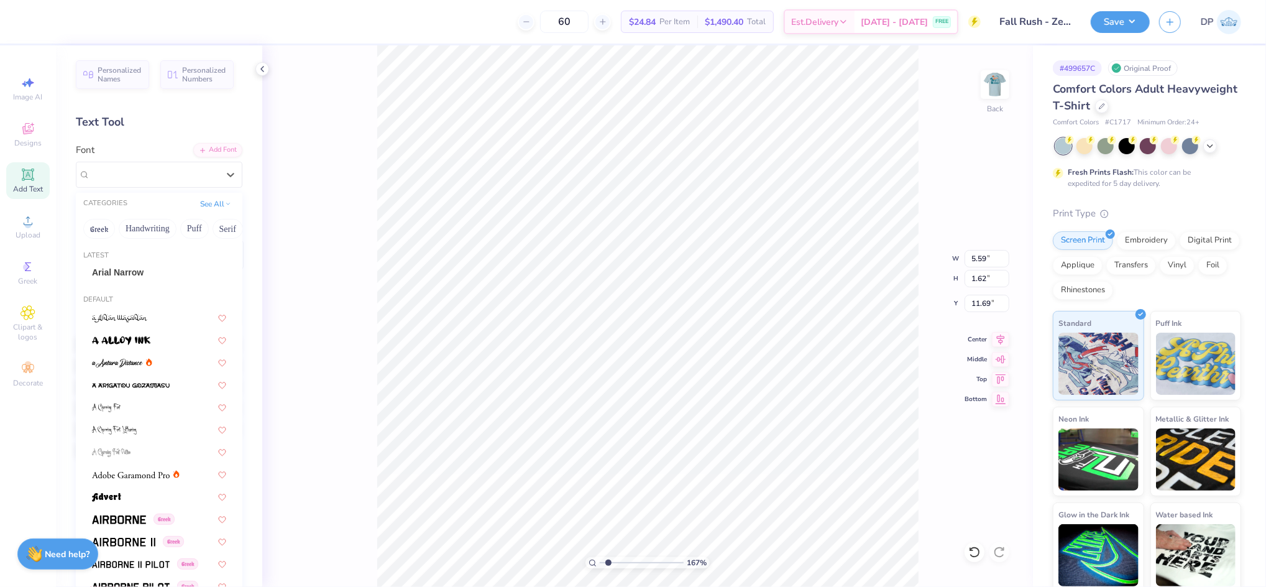
click at [127, 273] on span "Arial Narrow" at bounding box center [118, 272] width 52 height 13
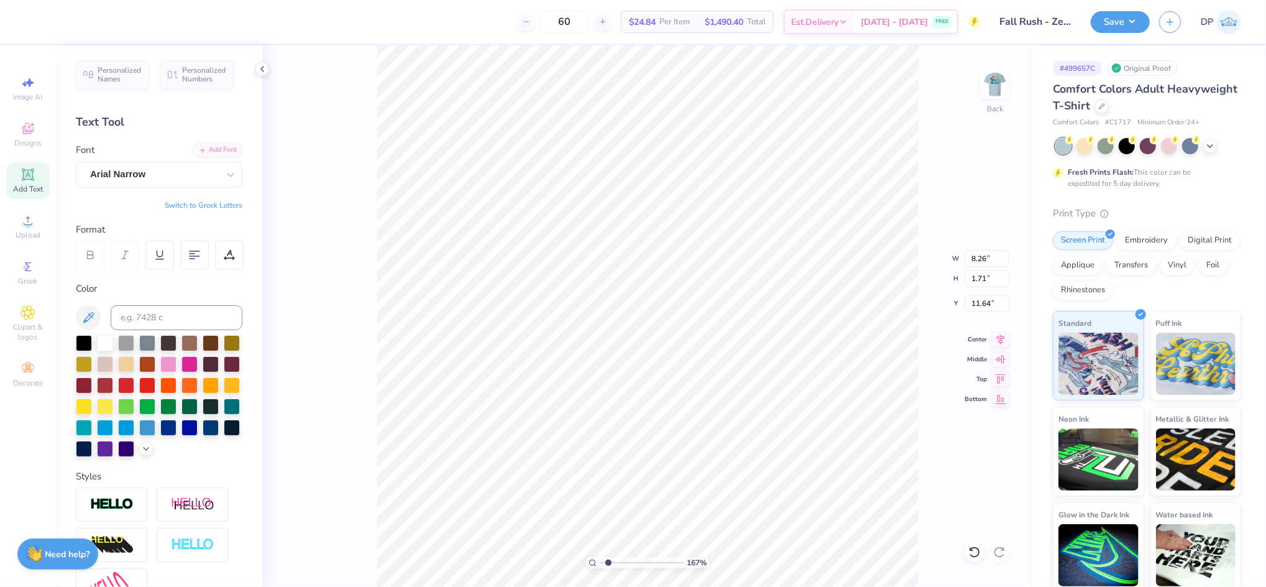
type input "14.92"
type input "6.47"
type input "1.34"
type input "6.50"
type input "1.35"
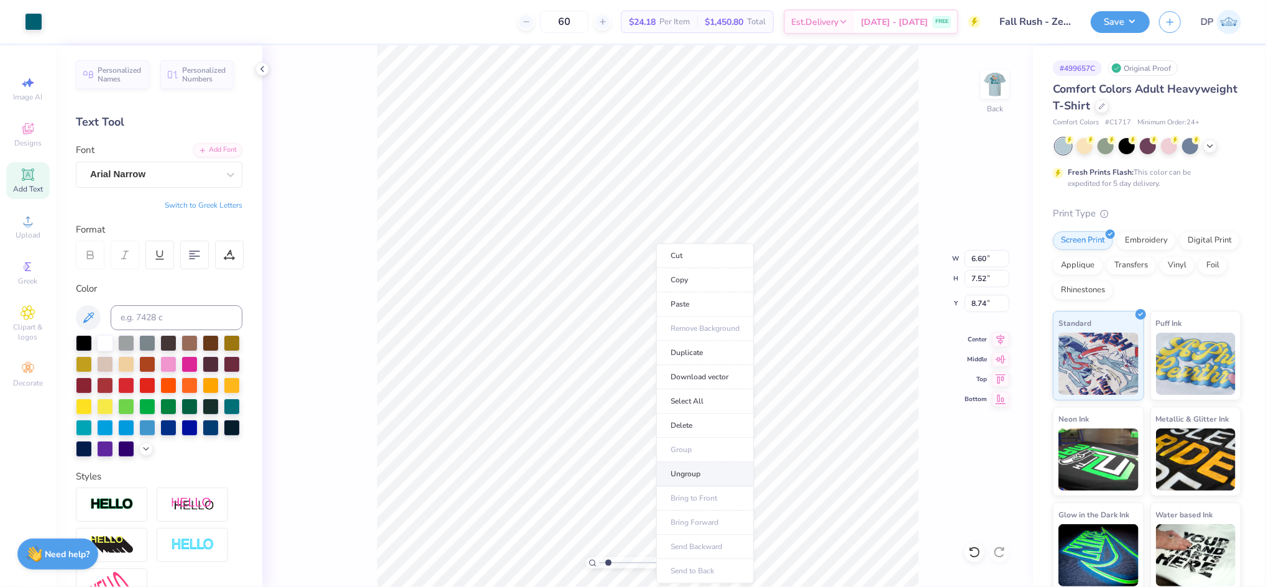
click at [702, 468] on li "Ungroup" at bounding box center [705, 474] width 98 height 24
click at [157, 316] on input at bounding box center [177, 317] width 132 height 25
type input "6.50"
type input "1.35"
type input "14.92"
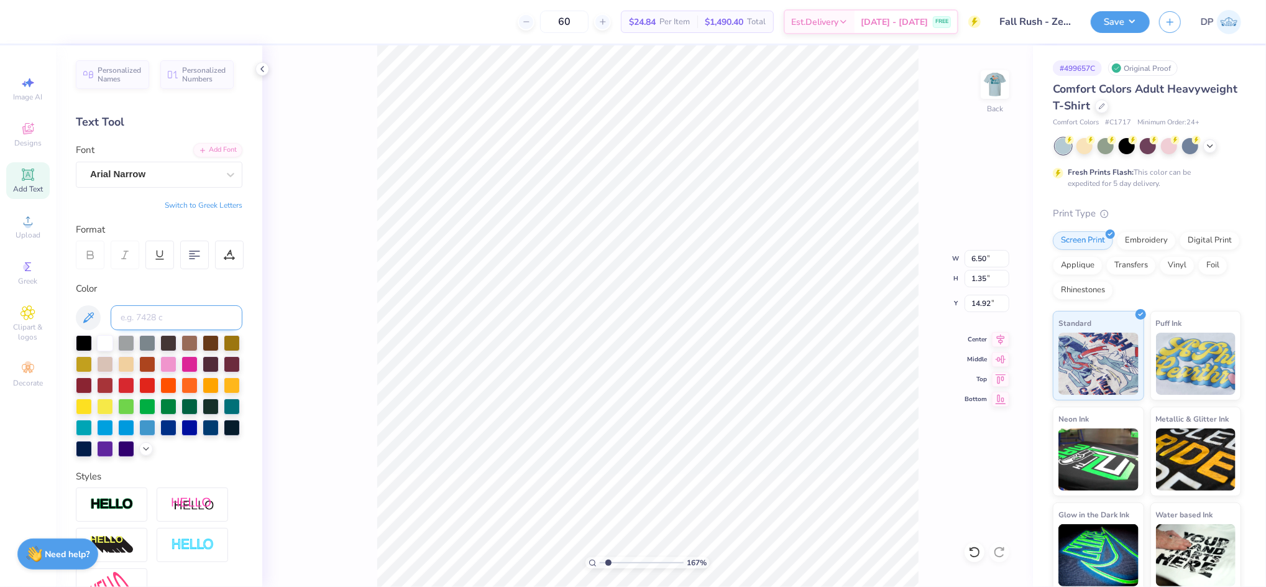
click at [142, 315] on input at bounding box center [177, 317] width 132 height 25
type input "30155"
type input "6.50"
type input "1.35"
type input "14.92"
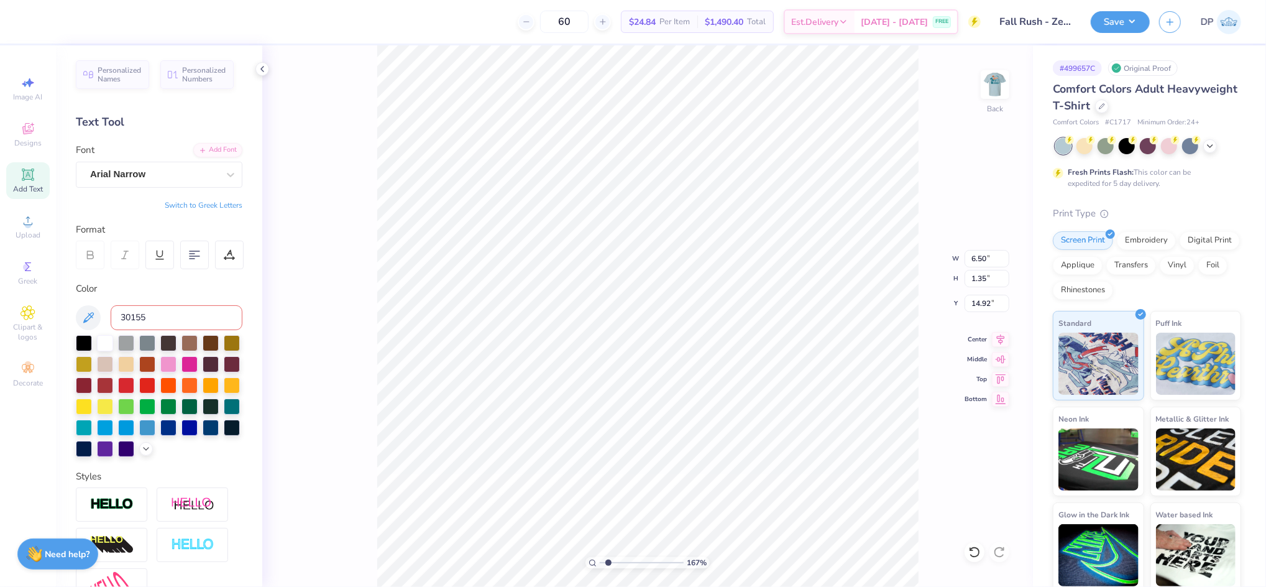
click at [128, 317] on input "30155" at bounding box center [177, 317] width 132 height 25
type input "3155"
drag, startPoint x: 600, startPoint y: 566, endPoint x: 594, endPoint y: 567, distance: 6.3
type input "1"
click at [600, 567] on input "range" at bounding box center [642, 562] width 84 height 11
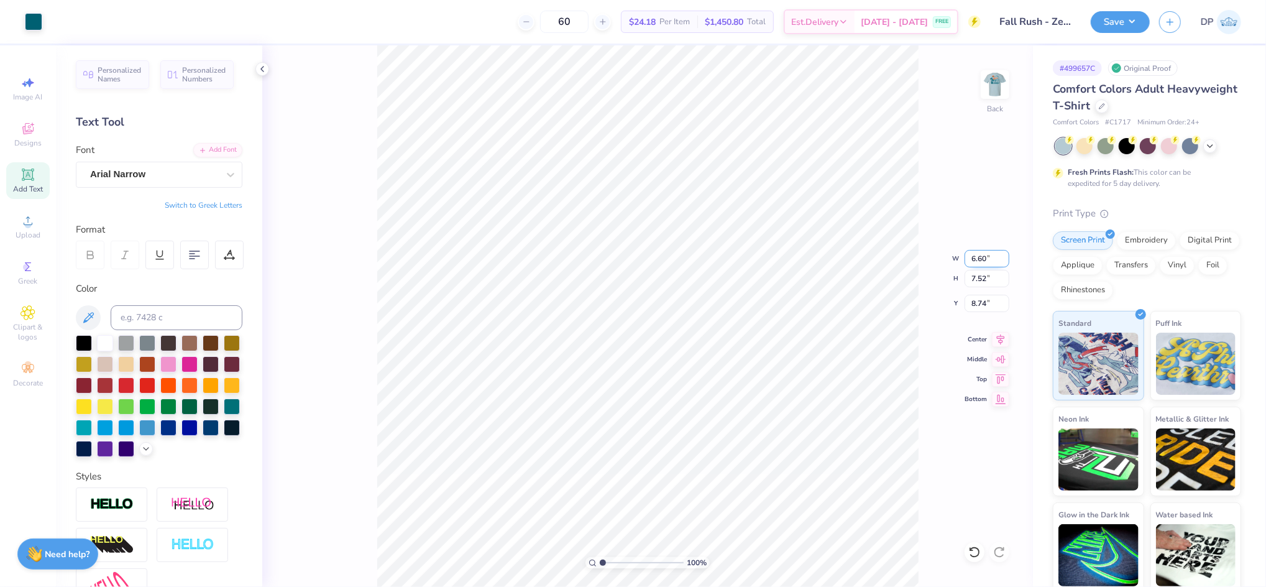
click at [978, 260] on input "6.60" at bounding box center [987, 258] width 45 height 17
type input "3.50"
type input "3.99"
click at [985, 301] on input "10.51" at bounding box center [987, 303] width 45 height 17
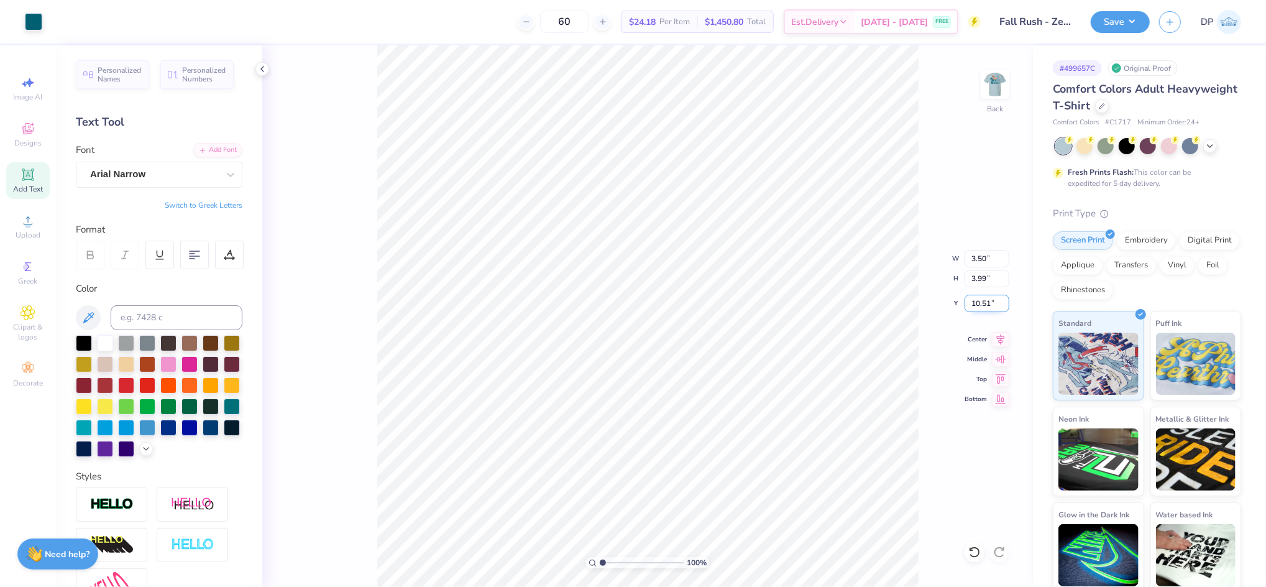
click at [985, 301] on input "10.51" at bounding box center [987, 303] width 45 height 17
type input "3.00"
click at [978, 257] on input "3.50" at bounding box center [987, 258] width 45 height 17
type input "3.00"
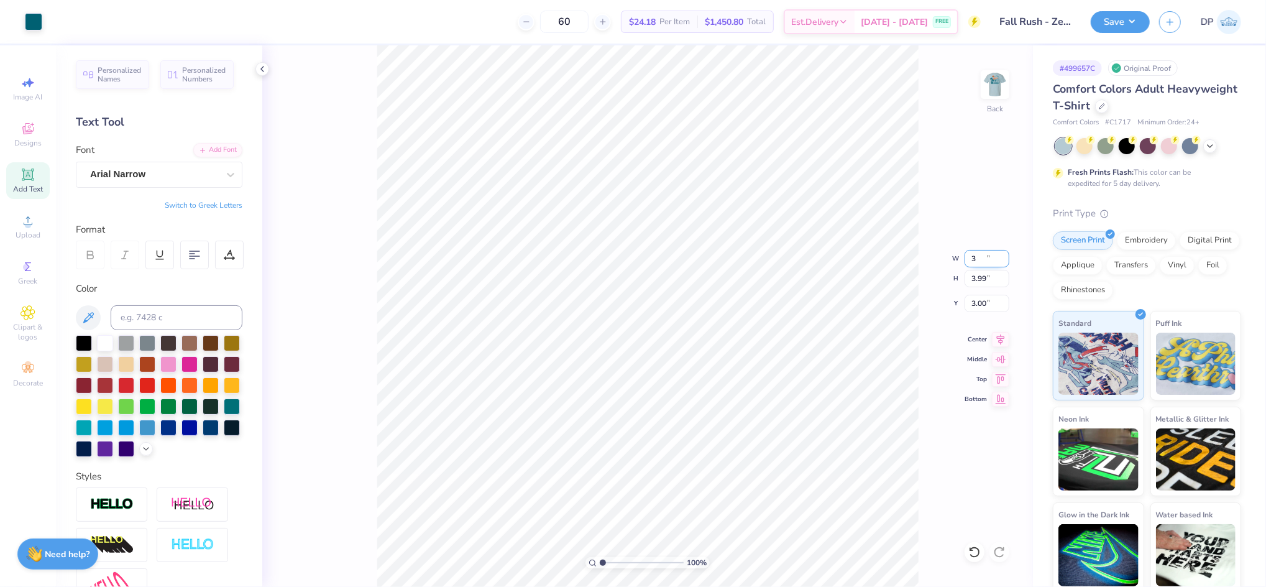
type input "3.42"
click at [975, 302] on input "3.29" at bounding box center [987, 303] width 45 height 17
type input "3.00"
click at [986, 76] on img at bounding box center [995, 85] width 50 height 50
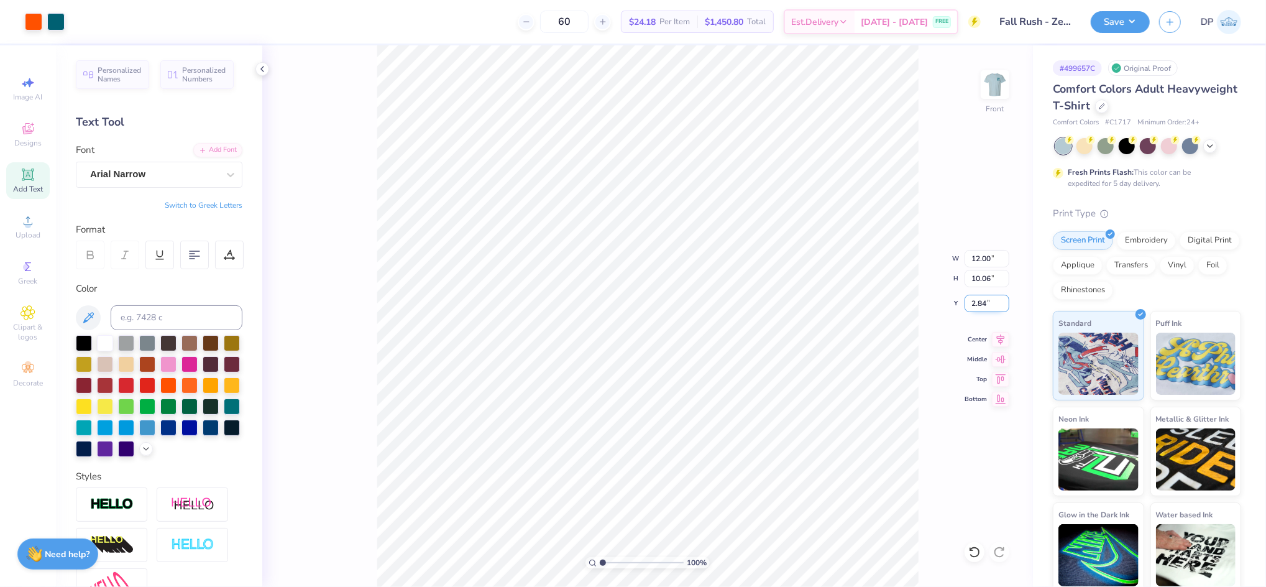
click at [976, 307] on input "2.84" at bounding box center [987, 303] width 45 height 17
type input "3.00"
click at [1111, 7] on div "Save DP" at bounding box center [1178, 22] width 175 height 44
click at [1115, 22] on button "Save" at bounding box center [1120, 20] width 59 height 22
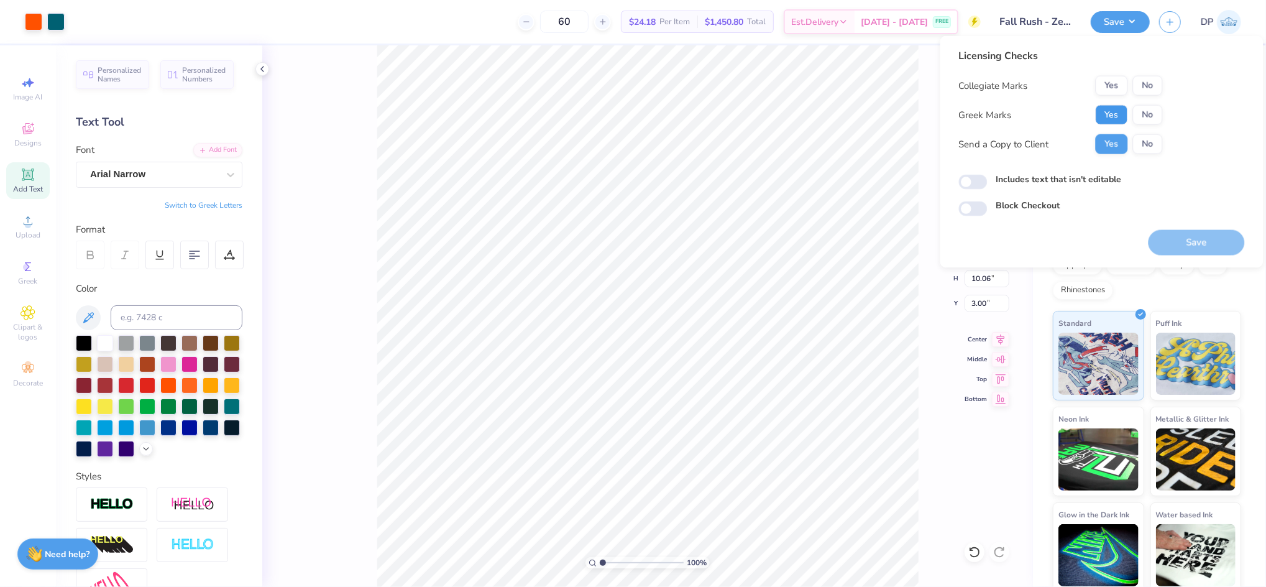
click at [1103, 114] on button "Yes" at bounding box center [1112, 115] width 32 height 20
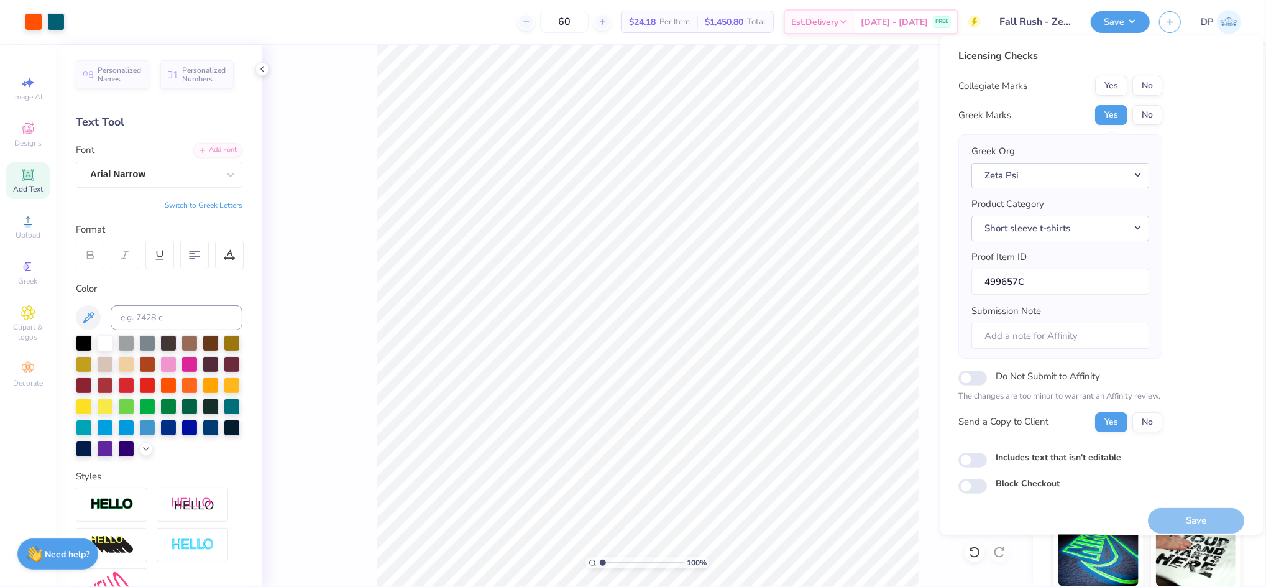
click at [1168, 93] on div "Licensing Checks Collegiate Marks Yes No Greek Marks Yes No Greek Org Zeta Psi …" at bounding box center [1102, 270] width 286 height 445
click at [1164, 90] on div "Licensing Checks Collegiate Marks Yes No Greek Marks Yes No Greek Org Zeta Psi …" at bounding box center [1102, 270] width 286 height 445
click at [1156, 85] on button "No" at bounding box center [1148, 86] width 30 height 20
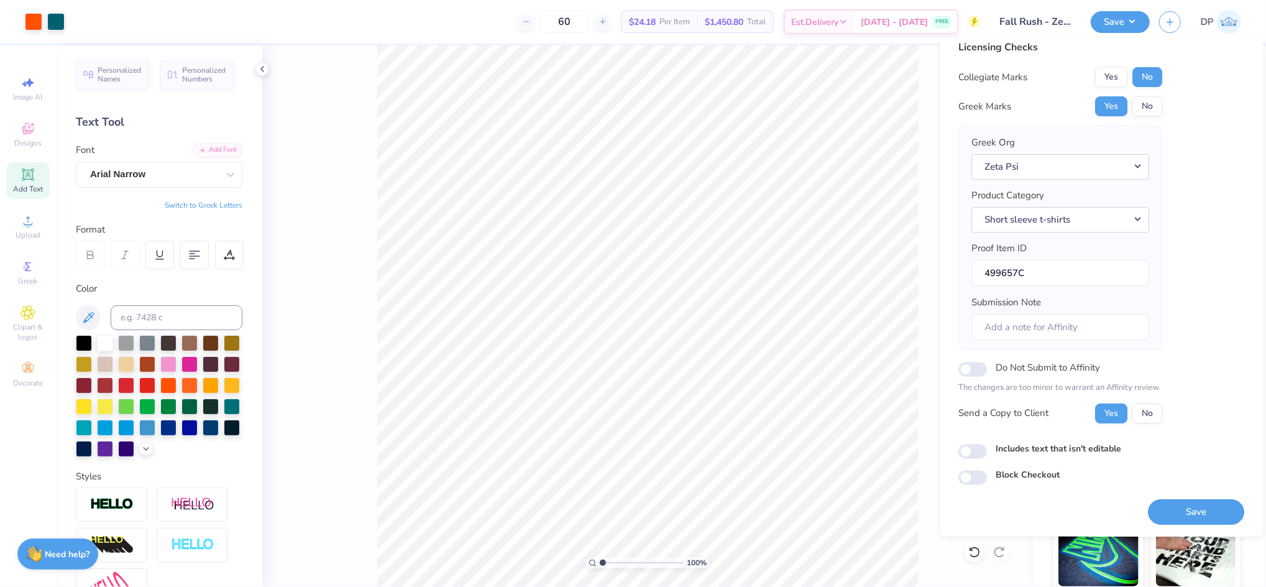
click at [1082, 448] on label "Includes text that isn't editable" at bounding box center [1059, 447] width 126 height 13
click at [988, 448] on input "Includes text that isn't editable" at bounding box center [973, 451] width 29 height 15
checkbox input "true"
click at [1065, 366] on label "Do Not Submit to Affinity" at bounding box center [1048, 367] width 104 height 16
click at [988, 366] on input "Do Not Submit to Affinity" at bounding box center [973, 369] width 29 height 15
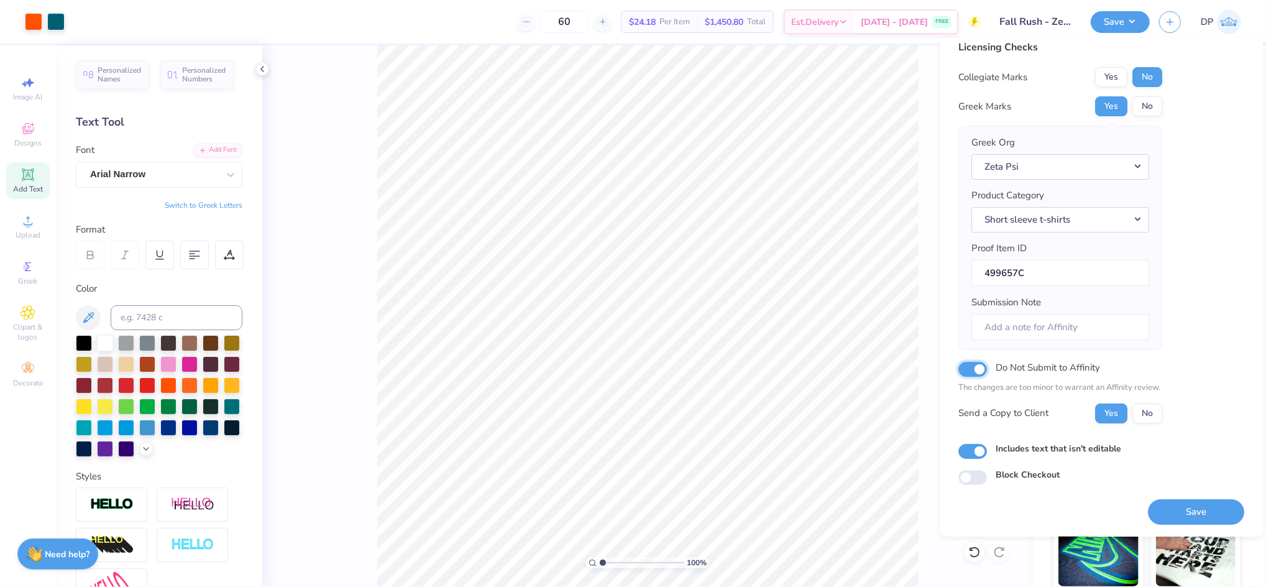
scroll to position [0, 0]
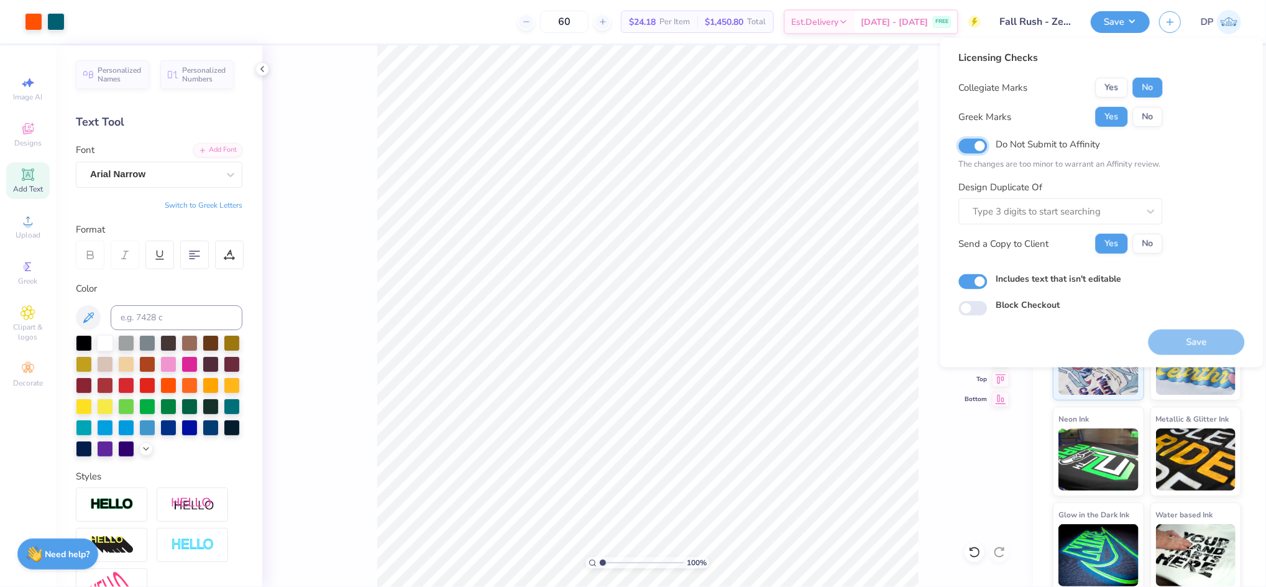
click at [980, 143] on input "Do Not Submit to Affinity" at bounding box center [973, 146] width 29 height 15
checkbox input "false"
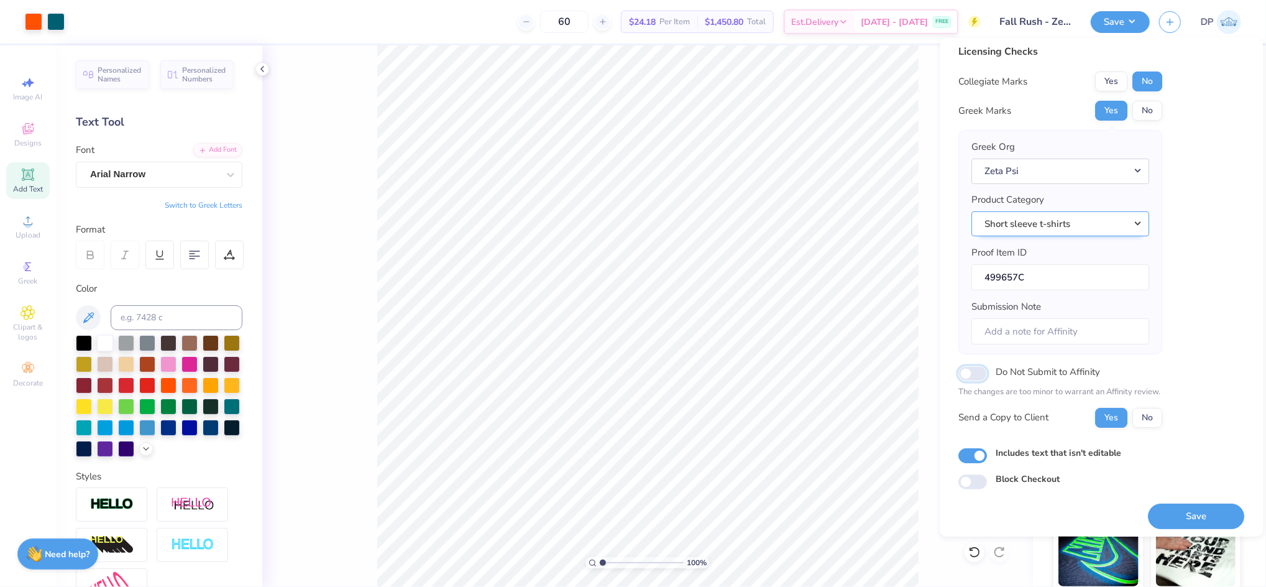
scroll to position [11, 0]
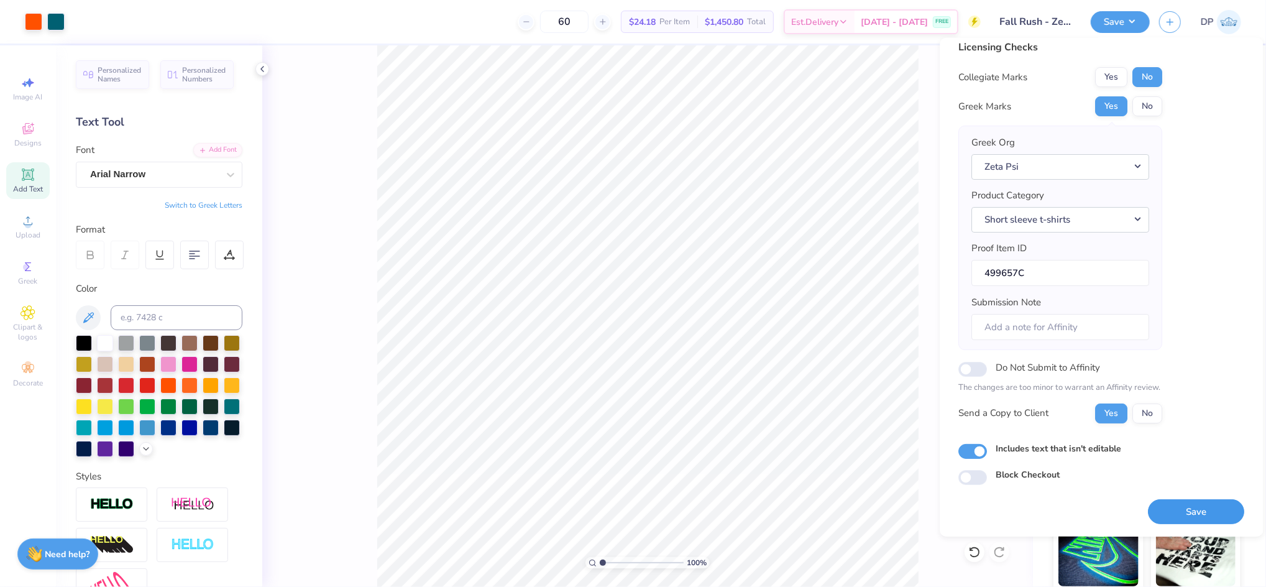
click at [1188, 510] on button "Save" at bounding box center [1197, 511] width 96 height 25
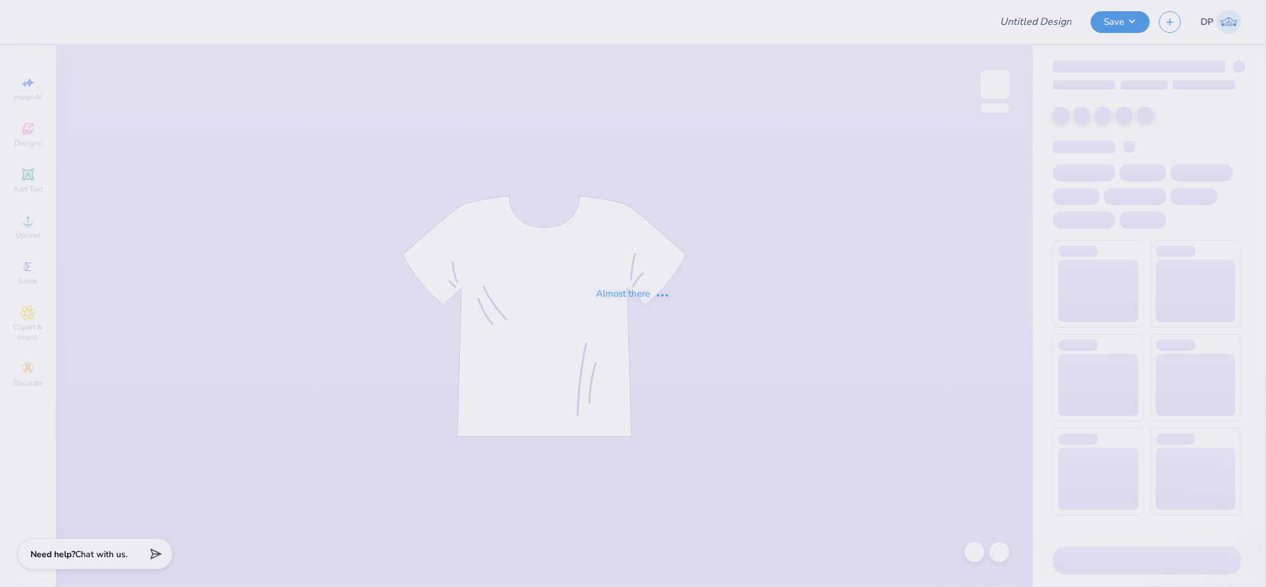
type input "Fall Rush - Zeta Psi at [GEOGRAPHIC_DATA][US_STATE]"
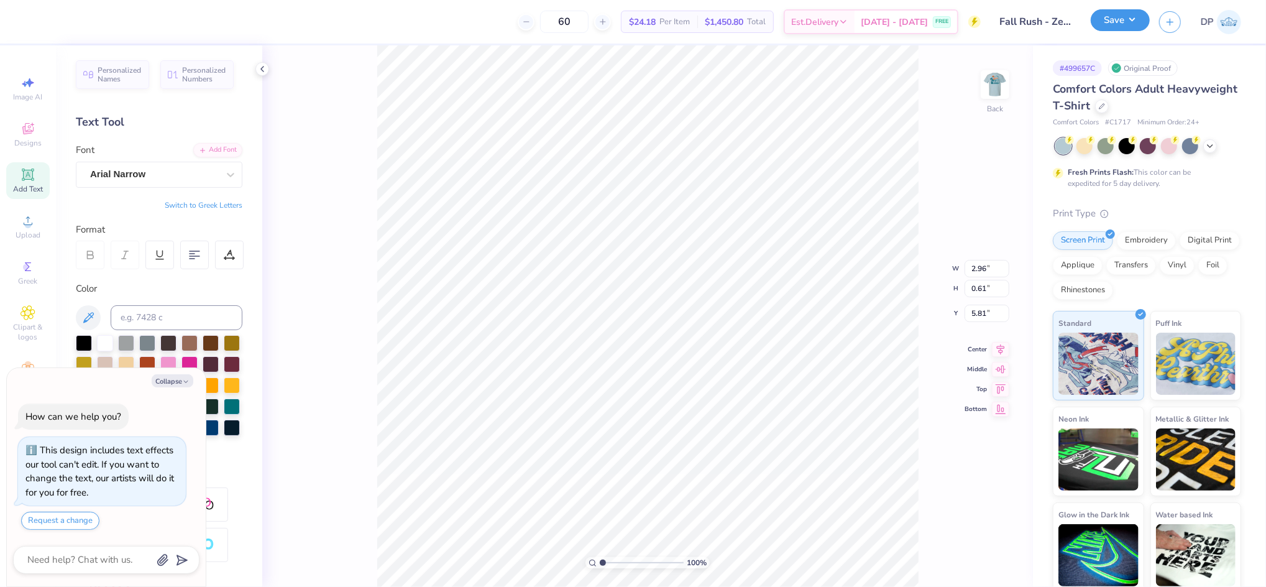
click at [1115, 22] on button "Save" at bounding box center [1120, 20] width 59 height 22
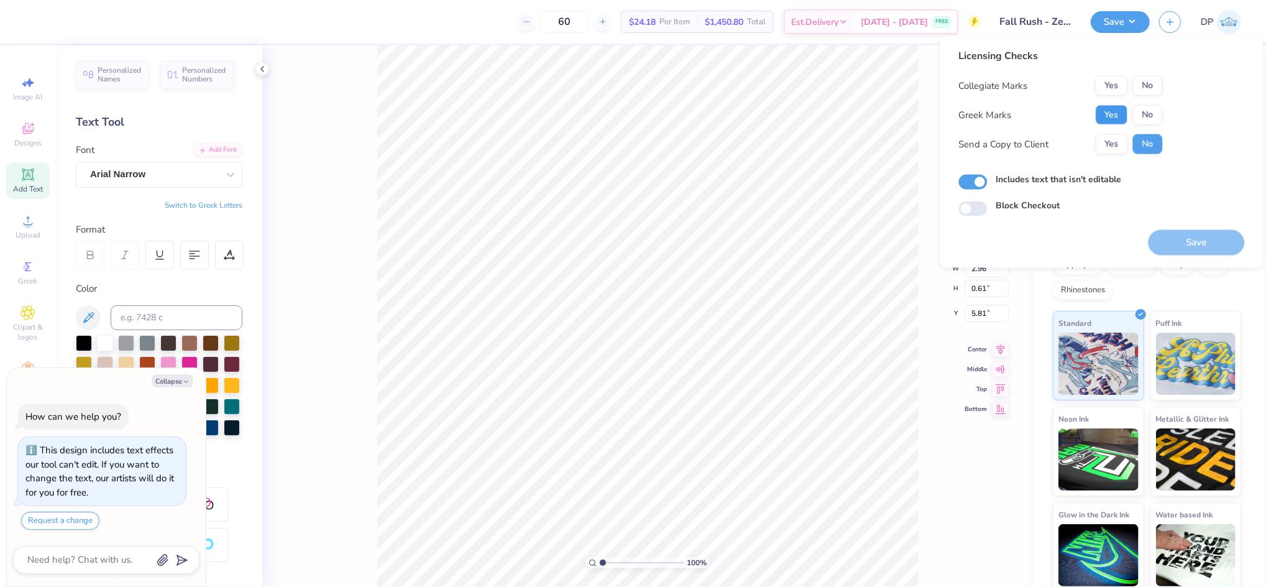
click at [1115, 114] on button "Yes" at bounding box center [1112, 115] width 32 height 20
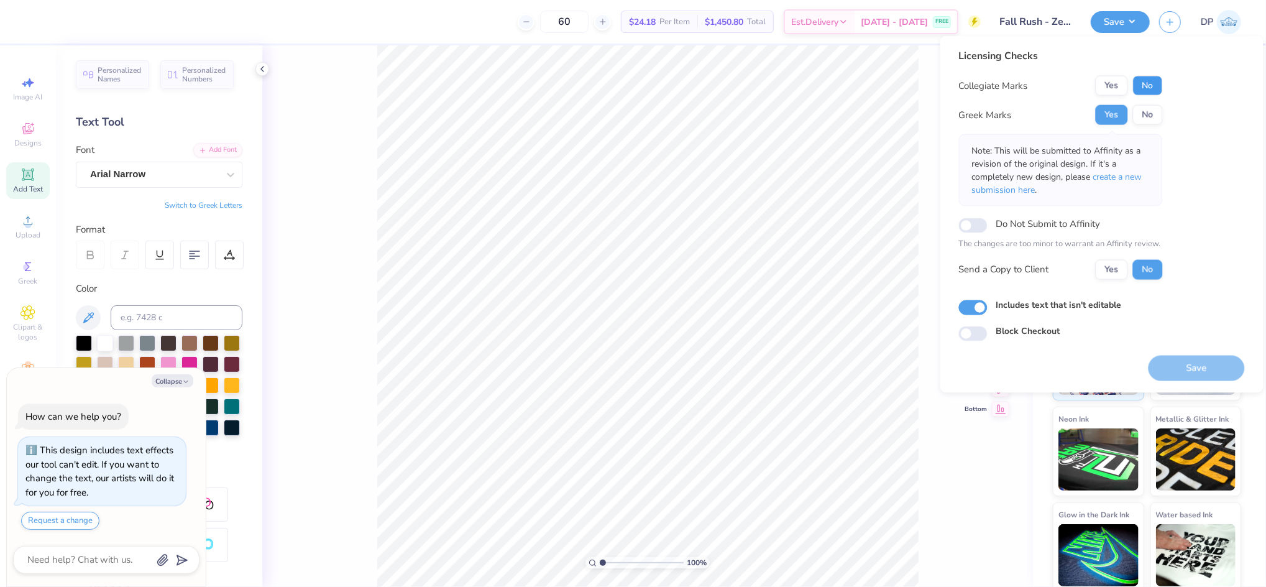
click at [1147, 81] on button "No" at bounding box center [1148, 86] width 30 height 20
click at [1106, 271] on button "Yes" at bounding box center [1112, 269] width 32 height 20
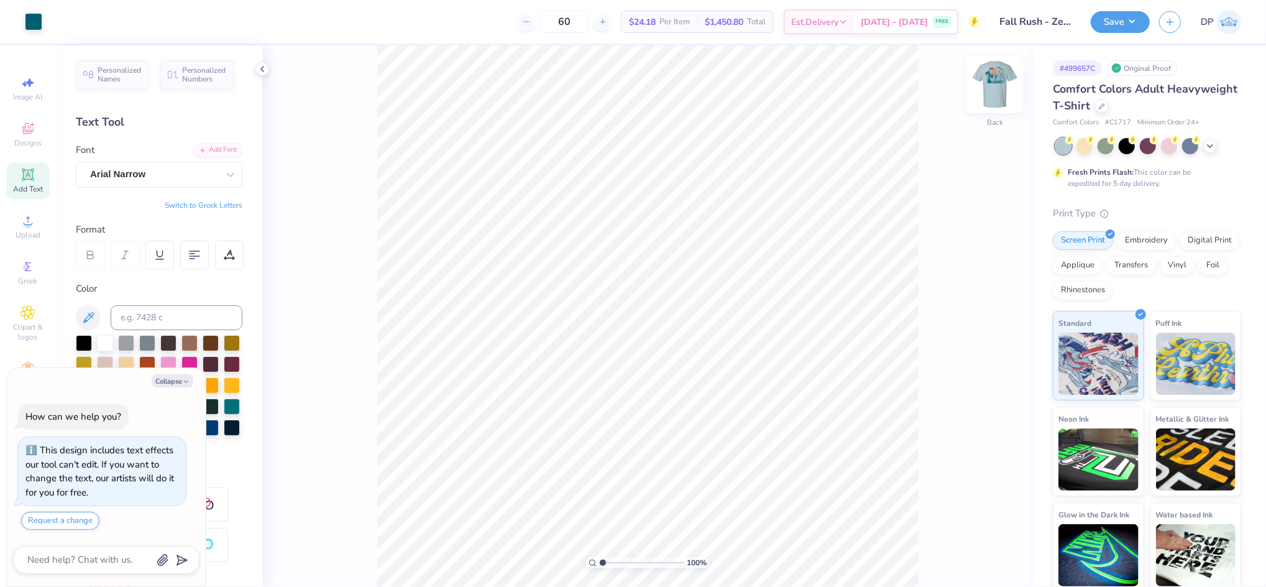
click at [992, 80] on img at bounding box center [995, 85] width 50 height 50
click at [1115, 14] on button "Save" at bounding box center [1120, 20] width 59 height 22
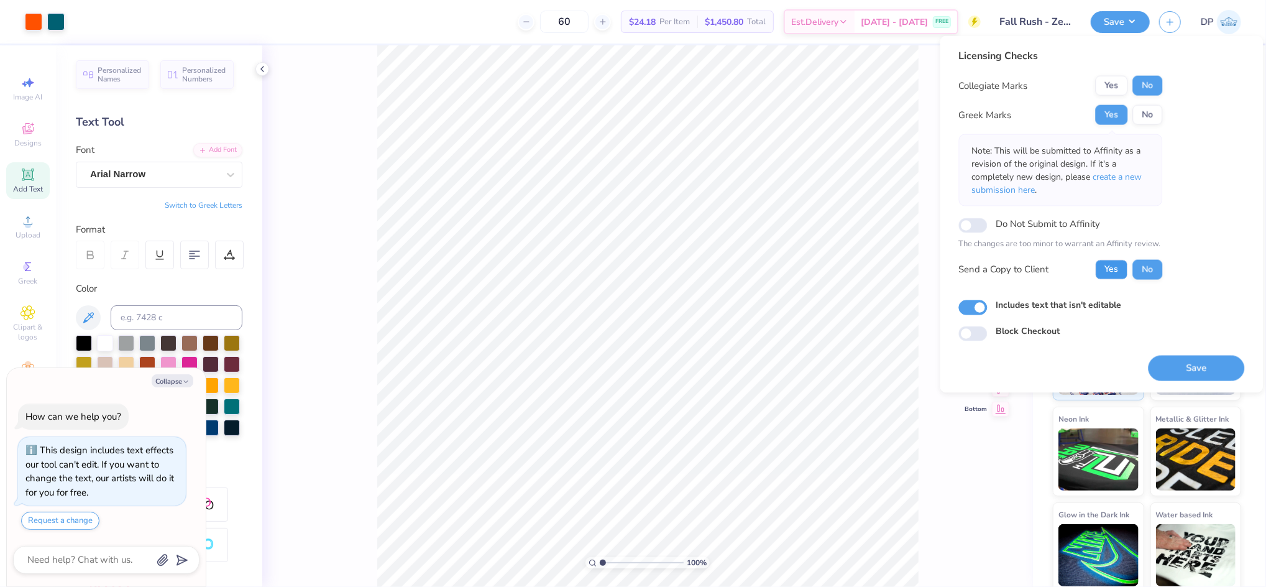
click at [1101, 272] on button "Yes" at bounding box center [1112, 269] width 32 height 20
click at [1175, 378] on button "Save" at bounding box center [1197, 367] width 96 height 25
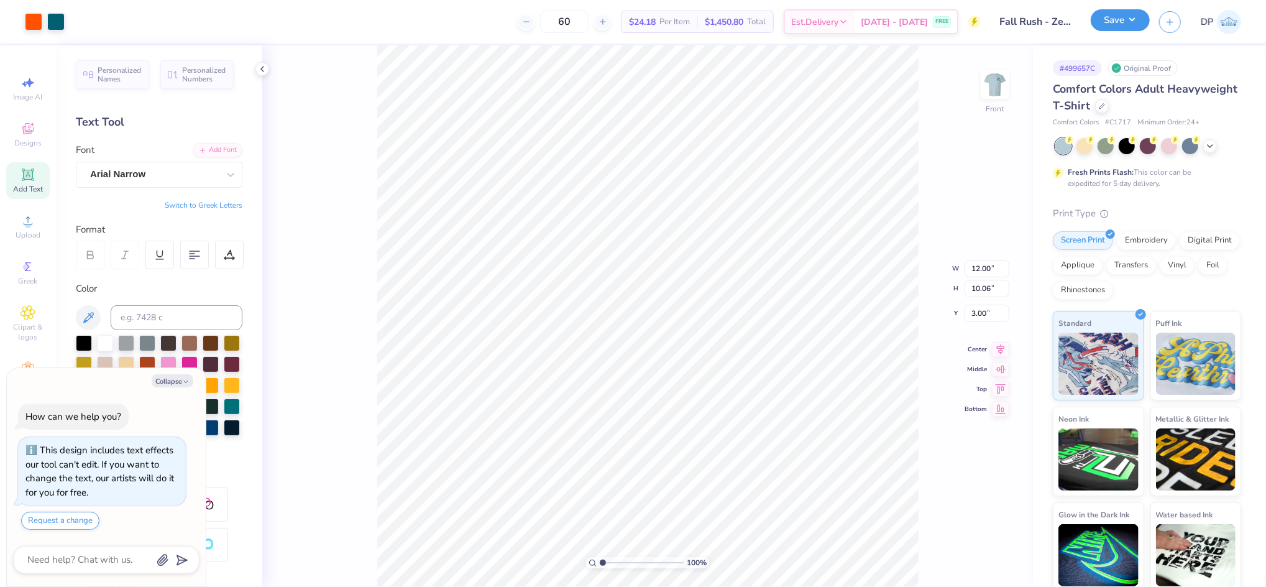
click at [1131, 16] on button "Save" at bounding box center [1120, 20] width 59 height 22
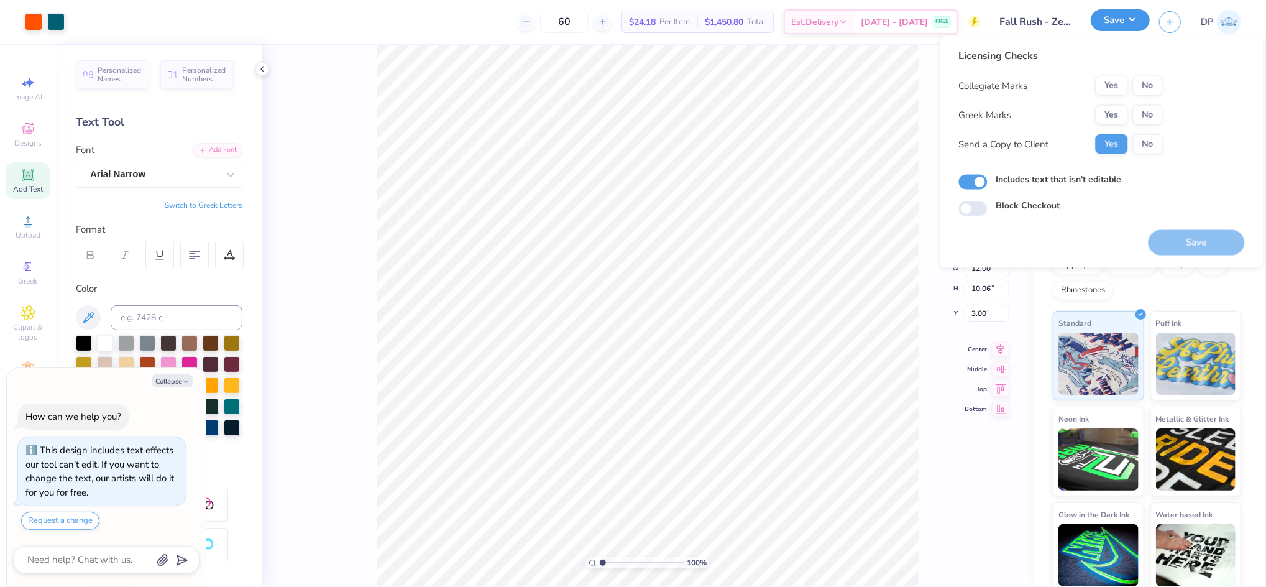
type textarea "x"
